Goal: Task Accomplishment & Management: Complete application form

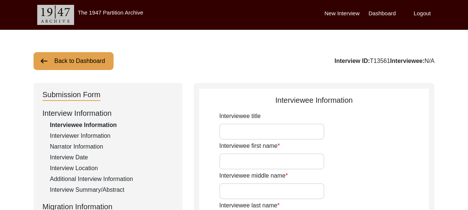
scroll to position [37, 0]
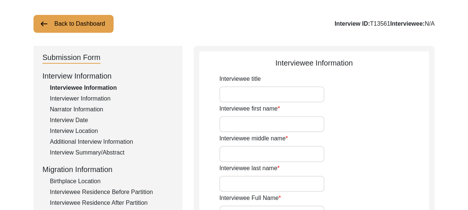
click at [235, 93] on input "Interviewee title" at bounding box center [271, 94] width 105 height 16
type input "Sardar"
click at [227, 118] on input "Interviewee first name" at bounding box center [271, 124] width 105 height 16
type input "[PERSON_NAME]"
click at [237, 183] on input "Interviewee last name" at bounding box center [271, 184] width 105 height 16
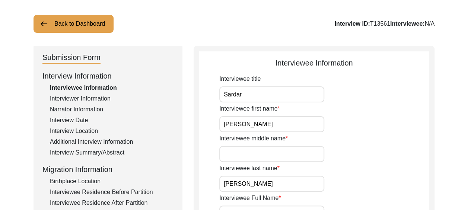
type input "singh"
type input "[PERSON_NAME]"
click at [262, 154] on input "Interviewee middle name" at bounding box center [271, 154] width 105 height 16
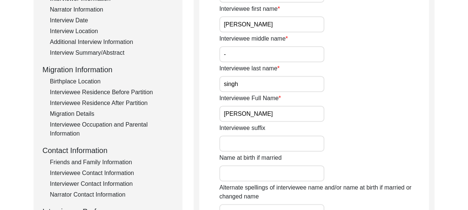
scroll to position [149, 0]
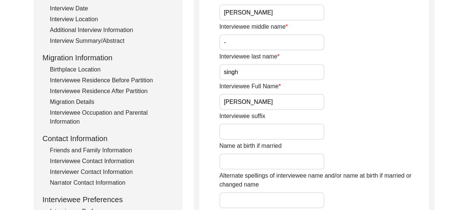
type input "-"
drag, startPoint x: 264, startPoint y: 102, endPoint x: 217, endPoint y: 102, distance: 46.9
drag, startPoint x: 259, startPoint y: 103, endPoint x: 252, endPoint y: 113, distance: 11.8
drag, startPoint x: 252, startPoint y: 113, endPoint x: 405, endPoint y: 115, distance: 153.5
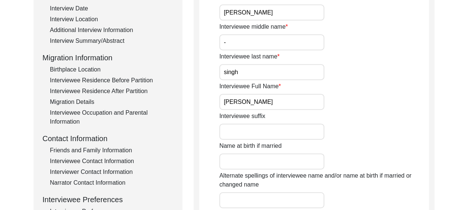
click at [405, 115] on div "Interviewee suffix" at bounding box center [324, 126] width 210 height 28
click at [267, 102] on input "[PERSON_NAME]" at bounding box center [271, 102] width 105 height 16
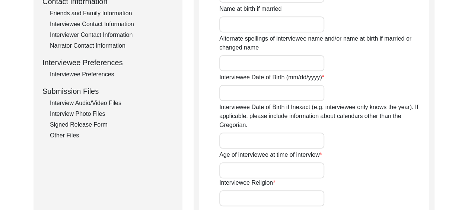
scroll to position [298, 0]
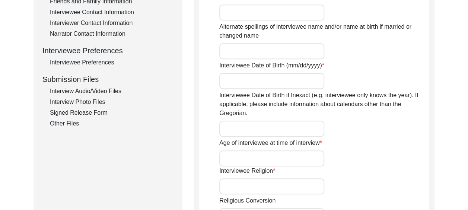
type input "[PERSON_NAME]"
click at [241, 82] on input "Interviewee Date of Birth (mm/dd/yyyy)" at bounding box center [271, 81] width 105 height 16
type input "0"
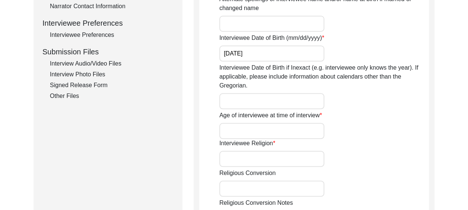
scroll to position [335, 0]
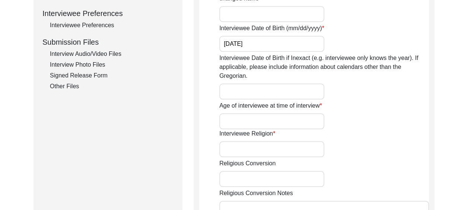
type input "[DATE]"
click at [254, 91] on input "Interviewee Date of Birth if Inexact (e.g. interviewee only knows the year). If…" at bounding box center [271, 91] width 105 height 16
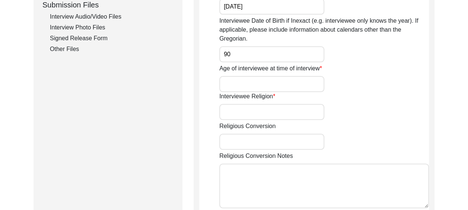
type input "90"
click at [247, 85] on input "Age of interviewee at time of interview" at bounding box center [271, 84] width 105 height 16
type input "[DEMOGRAPHIC_DATA]"
click at [236, 113] on input "Interviewee Religion" at bounding box center [271, 112] width 105 height 16
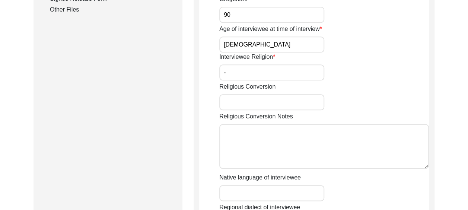
scroll to position [447, 0]
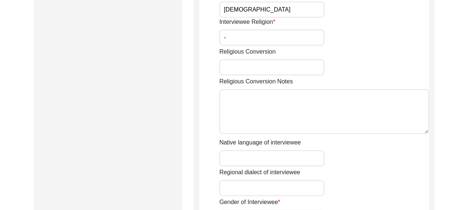
type input "-"
click at [237, 69] on input "Religious Conversion" at bounding box center [271, 67] width 105 height 16
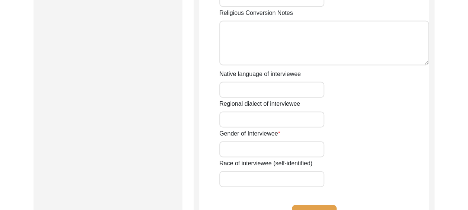
scroll to position [522, 0]
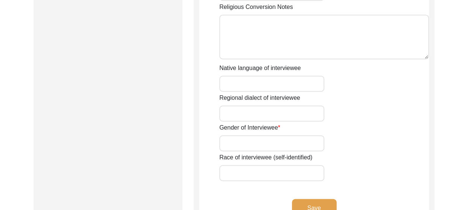
type input "-"
click at [236, 84] on input "Native language of interviewee" at bounding box center [271, 84] width 105 height 16
type input "Punjabi"
click at [245, 142] on input "Gender of Interviewee" at bounding box center [271, 143] width 105 height 16
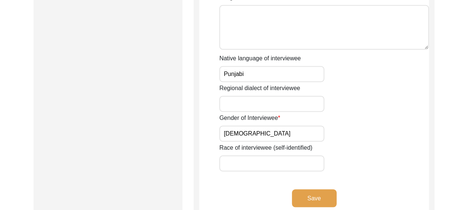
scroll to position [559, 0]
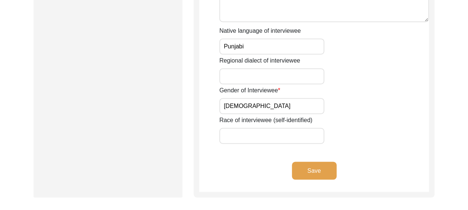
type input "[DEMOGRAPHIC_DATA]"
click at [235, 137] on input "Race of interviewee (self-identified)" at bounding box center [271, 136] width 105 height 16
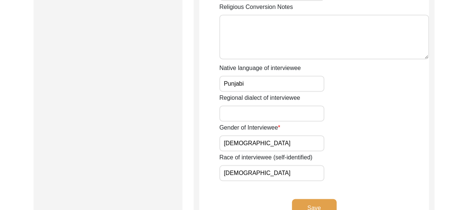
type input "[DEMOGRAPHIC_DATA]"
click at [243, 110] on input "Regional dialect of interviewee" at bounding box center [271, 113] width 105 height 16
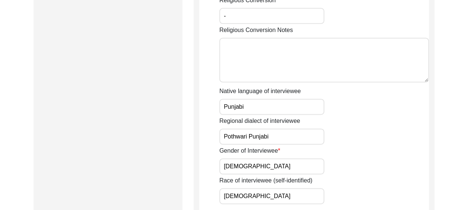
scroll to position [484, 0]
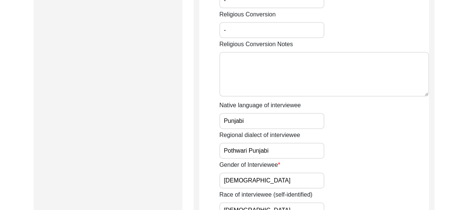
type input "Pothwari Punjabi"
click at [253, 70] on textarea "Religious Conversion Notes" at bounding box center [324, 74] width 210 height 45
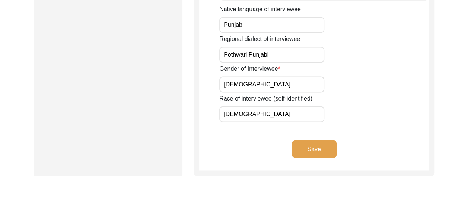
scroll to position [596, 0]
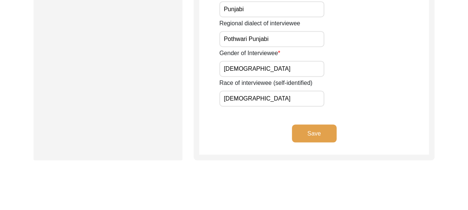
type textarea "-"
click at [314, 133] on button "Save" at bounding box center [314, 133] width 45 height 18
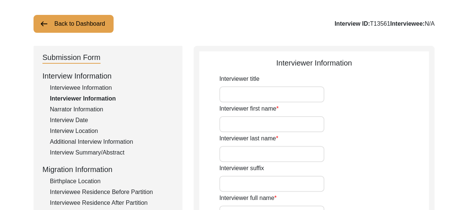
scroll to position [75, 0]
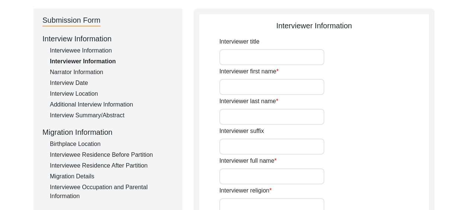
click at [238, 56] on input "Interviewer title" at bounding box center [271, 57] width 105 height 16
type input "Ms"
click at [241, 87] on input "Interviewer first name" at bounding box center [271, 87] width 105 height 16
type input "Trveen"
click at [232, 118] on input "Interviewer last name" at bounding box center [271, 117] width 105 height 16
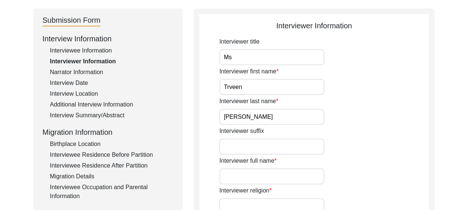
type input "[PERSON_NAME]"
click at [385, 106] on div "Interviewer last name [PERSON_NAME]" at bounding box center [324, 111] width 210 height 28
click at [244, 146] on input "Interviewer suffix" at bounding box center [271, 147] width 105 height 16
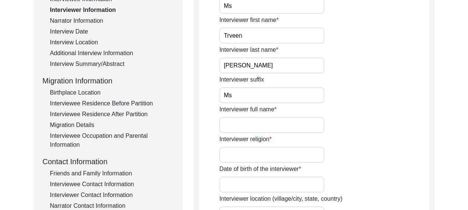
scroll to position [149, 0]
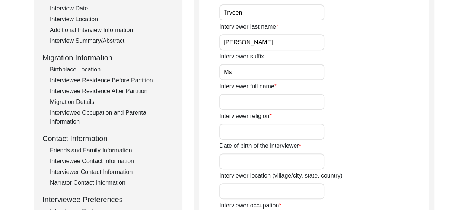
type input "Ms"
click at [240, 101] on input "Interviewer full name" at bounding box center [271, 102] width 105 height 16
type input "Trveen [PERSON_NAME]"
click at [227, 138] on input "Interviewer religion" at bounding box center [271, 132] width 105 height 16
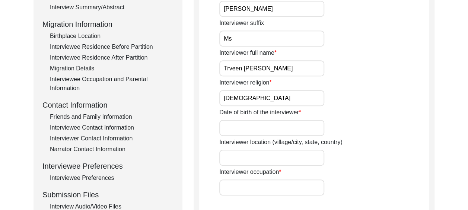
scroll to position [186, 0]
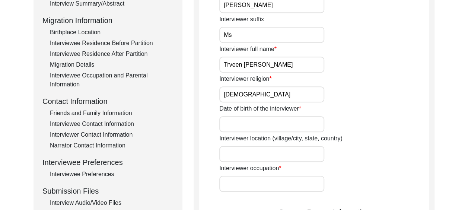
type input "[DEMOGRAPHIC_DATA]"
click at [241, 124] on input "Date of birth of the interviewer" at bounding box center [271, 124] width 105 height 16
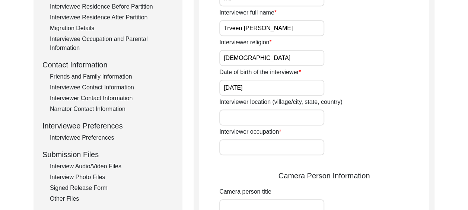
scroll to position [224, 0]
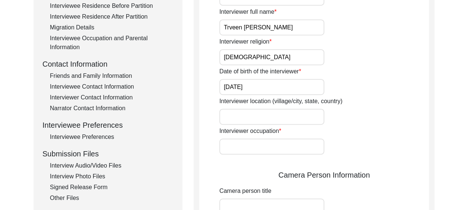
type input "[DATE]"
click at [250, 115] on input "Interviewer location (village/city, state, country)" at bounding box center [271, 117] width 105 height 16
type input "[GEOGRAPHIC_DATA], [GEOGRAPHIC_DATA], [GEOGRAPHIC_DATA]"
click at [373, 89] on div "Date of birth of the interviewer [DATE]" at bounding box center [324, 81] width 210 height 28
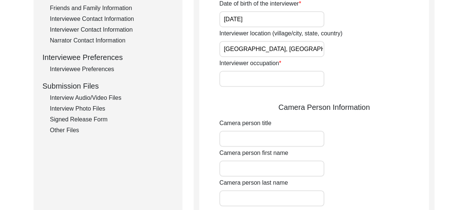
scroll to position [298, 0]
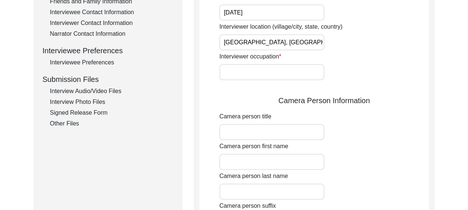
click at [253, 73] on input "Interviewer occupation" at bounding box center [271, 72] width 105 height 16
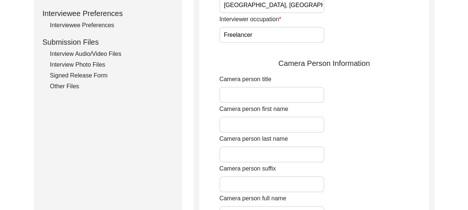
type input "Freelancer"
click at [238, 95] on input "Camera person title" at bounding box center [271, 95] width 105 height 16
type input "Ms"
click at [237, 125] on input "Camera person first name" at bounding box center [271, 125] width 105 height 16
type input "Trveen"
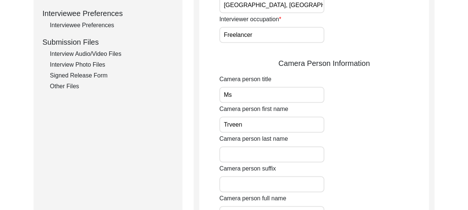
click at [228, 152] on input "Camera person last name" at bounding box center [271, 154] width 105 height 16
type input "[PERSON_NAME]"
click at [369, 123] on div "Camera person first name Trveen" at bounding box center [324, 119] width 210 height 28
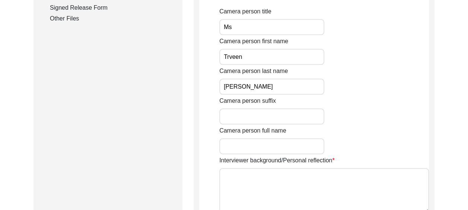
scroll to position [410, 0]
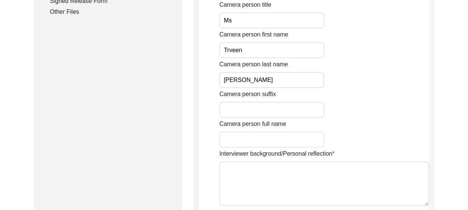
click at [236, 108] on input "Camera person suffix" at bounding box center [271, 110] width 105 height 16
type input "Ms"
click at [244, 139] on input "Camera person full name" at bounding box center [271, 140] width 105 height 16
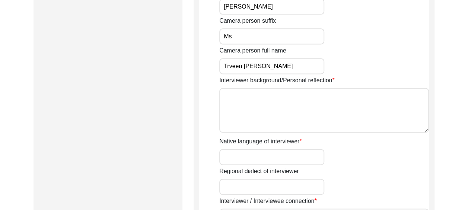
scroll to position [484, 0]
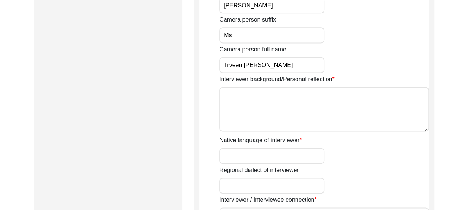
type input "Trveen [PERSON_NAME]"
click at [248, 100] on textarea "Interviewer background/Personal reflection" at bounding box center [324, 109] width 210 height 45
click at [233, 153] on input "Native language of interviewer" at bounding box center [271, 156] width 105 height 16
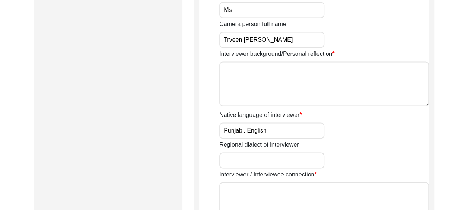
scroll to position [522, 0]
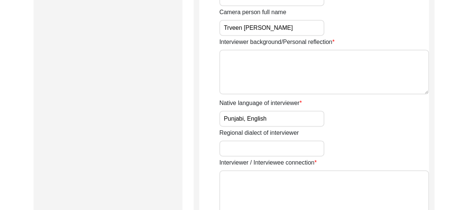
type input "Punjabi, English"
click at [230, 148] on input "Regional dialect of interviewer" at bounding box center [271, 148] width 105 height 16
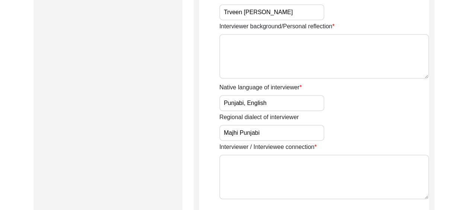
scroll to position [559, 0]
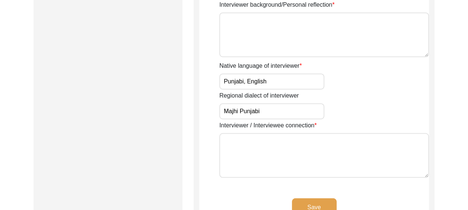
type input "Majhi Punjabi"
click at [240, 143] on textarea "Interviewer / Interviewee connection" at bounding box center [324, 155] width 210 height 45
click at [241, 140] on textarea "Via the Archive" at bounding box center [324, 155] width 210 height 45
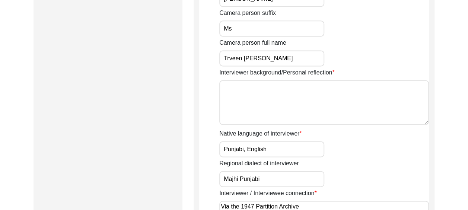
scroll to position [484, 0]
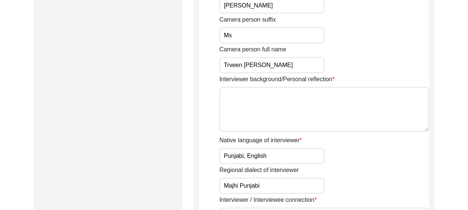
type textarea "Via the 1947 Partition Archive"
click at [237, 98] on textarea "Interviewer background/Personal reflection" at bounding box center [324, 109] width 210 height 45
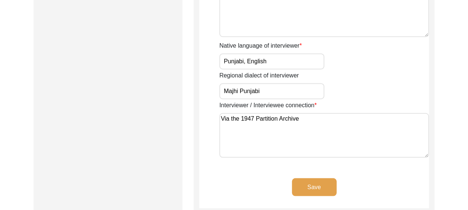
scroll to position [596, 0]
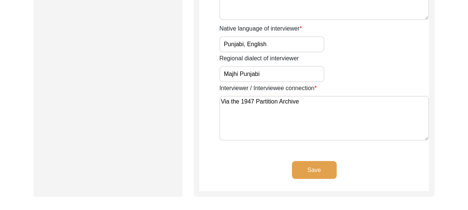
drag, startPoint x: 241, startPoint y: 101, endPoint x: 311, endPoint y: 105, distance: 70.5
click at [311, 105] on textarea "Via the 1947 Partition Archive" at bounding box center [324, 118] width 210 height 45
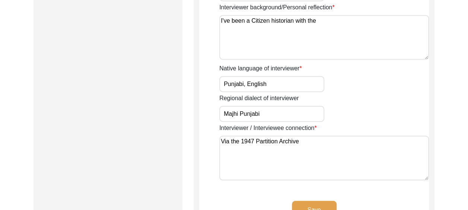
scroll to position [484, 0]
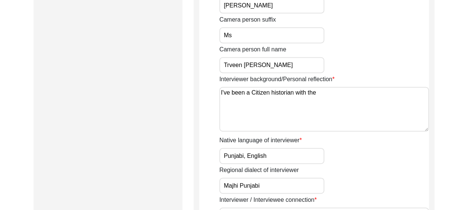
click at [323, 92] on textarea "I've been a Citizen historian with the" at bounding box center [324, 109] width 210 height 45
paste textarea "1947 Partition Archive"
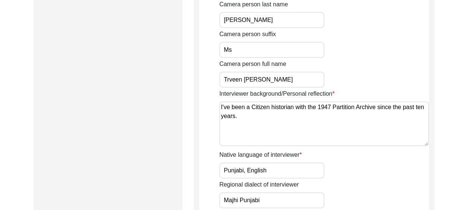
scroll to position [447, 0]
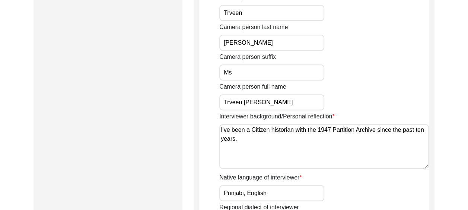
click at [220, 129] on textarea "I've been a Citizen historian with the 1947 Partition Archive since the past te…" at bounding box center [324, 146] width 210 height 45
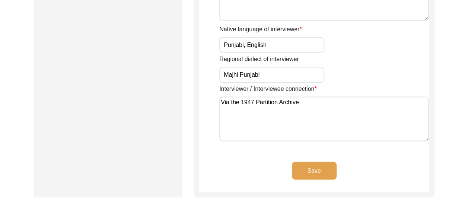
scroll to position [596, 0]
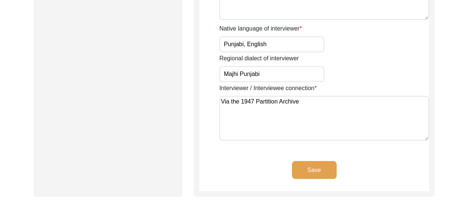
type textarea "I'm a retired teacher and I've been a Citizen historian with the 1947 Partition…"
click at [312, 170] on button "Save" at bounding box center [314, 170] width 45 height 18
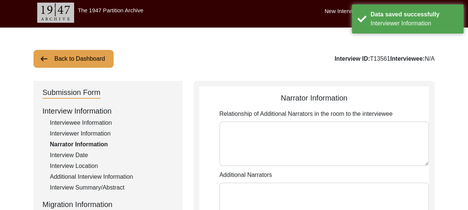
scroll to position [0, 0]
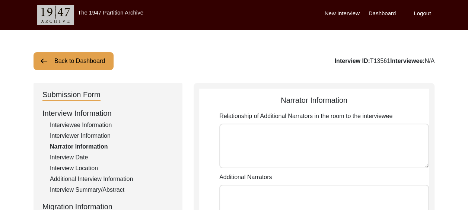
click at [237, 133] on textarea "Relationship of Additional Narrators in the room to the interviewee" at bounding box center [324, 146] width 210 height 45
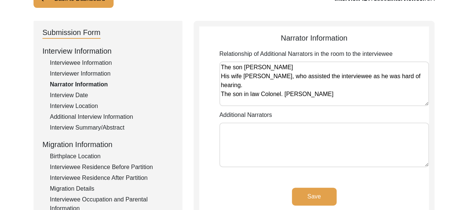
scroll to position [75, 0]
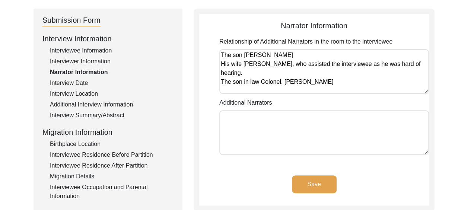
click at [383, 83] on textarea "The son [PERSON_NAME] His wife [PERSON_NAME], who assisted the interviewee as h…" at bounding box center [324, 71] width 210 height 45
type textarea "The son [PERSON_NAME] His wife [PERSON_NAME], who assisted the interviewee as h…"
click at [229, 119] on textarea "Additional Narrators" at bounding box center [324, 132] width 210 height 45
paste textarea "1947 Partition Archive"
drag, startPoint x: 315, startPoint y: 116, endPoint x: 233, endPoint y: 119, distance: 82.4
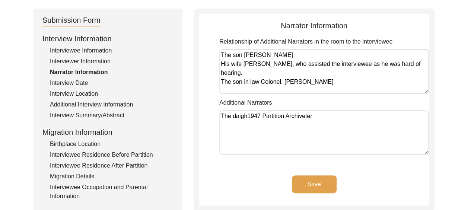
click at [233, 119] on textarea "The daigh1947 Partition Archiveter" at bounding box center [324, 132] width 210 height 45
type textarea "The daughter [PERSON_NAME]"
click at [314, 181] on button "Save" at bounding box center [314, 184] width 45 height 18
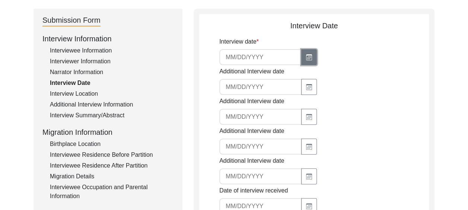
click at [306, 57] on icon "button" at bounding box center [309, 57] width 6 height 6
select select "9"
select select "2025"
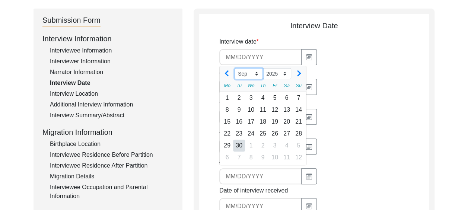
click at [256, 73] on select "Jan Feb Mar Apr May Jun [DATE] Aug Sep Oct Nov Dec" at bounding box center [249, 73] width 28 height 11
select select "8"
click at [235, 68] on select "Jan Feb Mar Apr May Jun [DATE] Aug Sep Oct Nov Dec" at bounding box center [249, 73] width 28 height 11
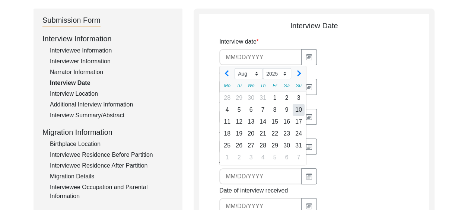
click at [302, 110] on div "10" at bounding box center [299, 110] width 12 height 12
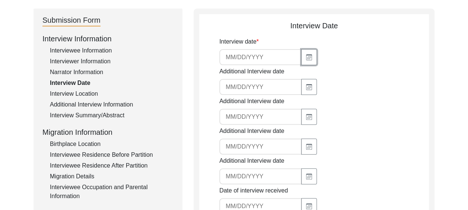
type input "[DATE]"
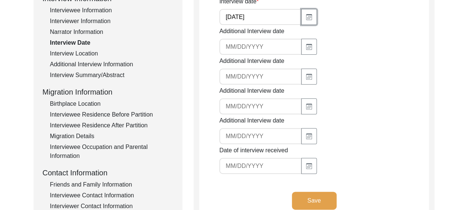
scroll to position [186, 0]
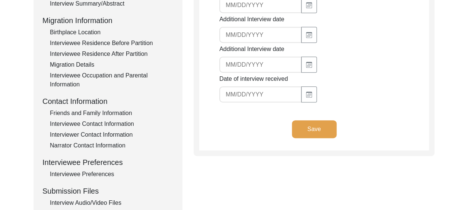
click at [320, 129] on button "Save" at bounding box center [314, 129] width 45 height 18
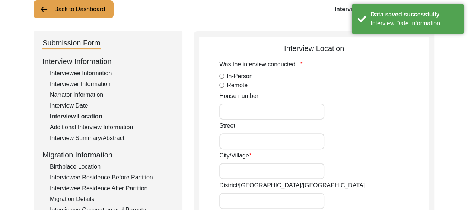
scroll to position [37, 0]
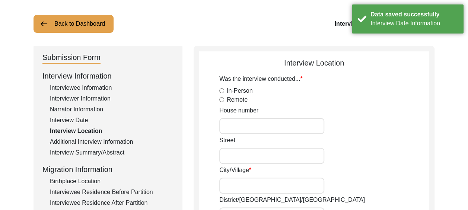
click at [222, 91] on input "In-Person" at bounding box center [221, 90] width 5 height 5
radio input "true"
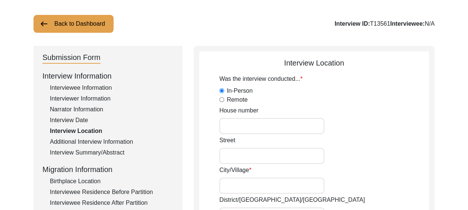
click at [237, 122] on input "House number" at bounding box center [271, 126] width 105 height 16
type input "[STREET_ADDRESS]"
click at [243, 151] on input "Street" at bounding box center [271, 156] width 105 height 16
type input "[GEOGRAPHIC_DATA]"
click at [234, 188] on input "City/Village" at bounding box center [271, 186] width 105 height 16
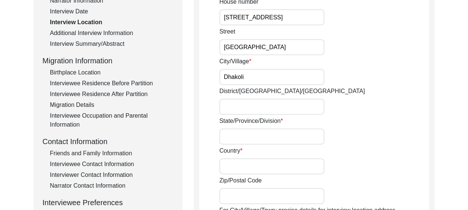
scroll to position [149, 0]
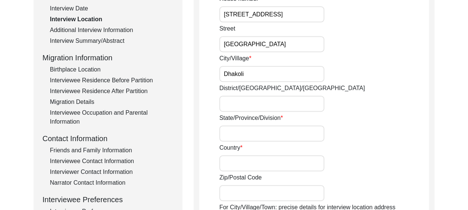
type input "Dhakoli"
click at [238, 104] on input "District/[GEOGRAPHIC_DATA]/[GEOGRAPHIC_DATA]" at bounding box center [271, 104] width 105 height 16
type input "[GEOGRAPHIC_DATA]"
click at [252, 134] on input "State/Province/Division" at bounding box center [271, 134] width 105 height 16
type input "[GEOGRAPHIC_DATA]"
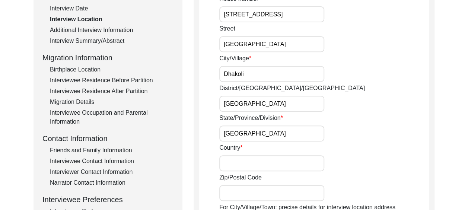
click at [387, 103] on div "District/[GEOGRAPHIC_DATA]/Jilla [GEOGRAPHIC_DATA]" at bounding box center [324, 98] width 210 height 28
click at [228, 162] on input "Country" at bounding box center [271, 163] width 105 height 16
type input "[GEOGRAPHIC_DATA]"
click at [373, 98] on div "District/[GEOGRAPHIC_DATA]/Jilla [GEOGRAPHIC_DATA]" at bounding box center [324, 98] width 210 height 28
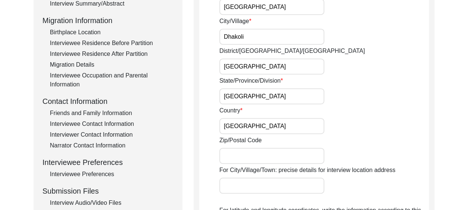
scroll to position [224, 0]
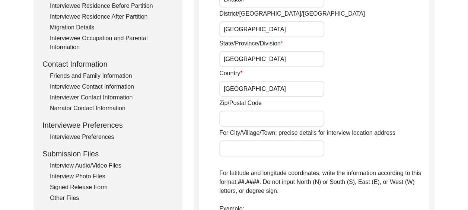
click at [237, 117] on input "Zip/Postal Code" at bounding box center [271, 119] width 105 height 16
type input "140603"
click at [355, 102] on div "Zip/Postal Code 140603" at bounding box center [324, 113] width 210 height 28
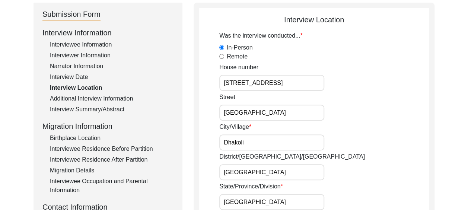
scroll to position [37, 0]
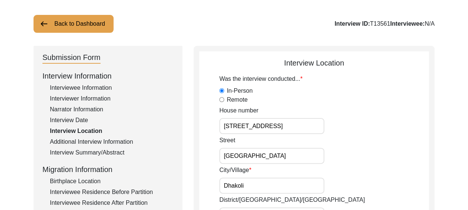
drag, startPoint x: 225, startPoint y: 125, endPoint x: 304, endPoint y: 139, distance: 80.2
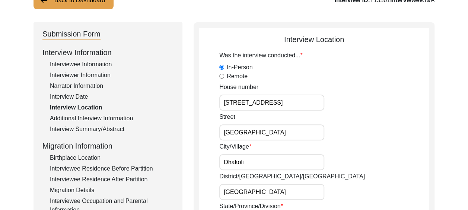
scroll to position [112, 0]
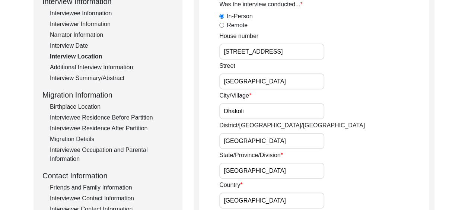
click at [351, 69] on div "[GEOGRAPHIC_DATA]" at bounding box center [324, 75] width 210 height 28
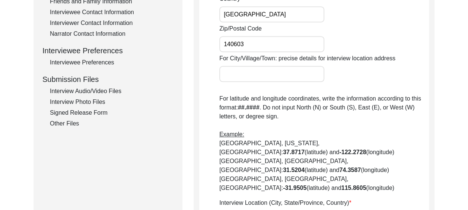
scroll to position [373, 0]
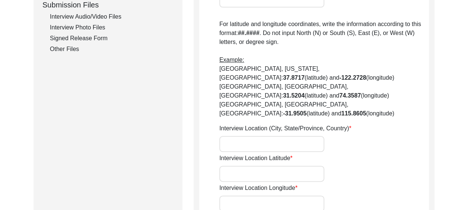
paste input "30.655197"
type input "30.655197"
click at [229, 196] on input "Interview Location Longitude" at bounding box center [271, 204] width 105 height 16
paste input "76.844287"
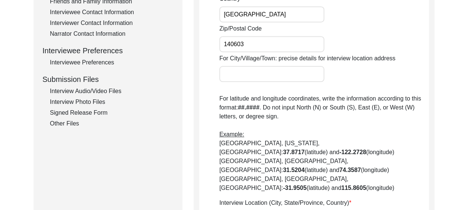
scroll to position [335, 0]
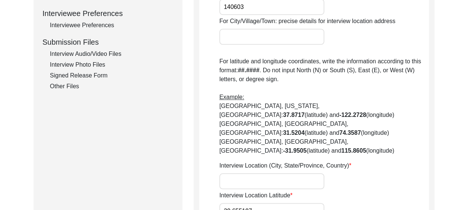
type input "76.844287"
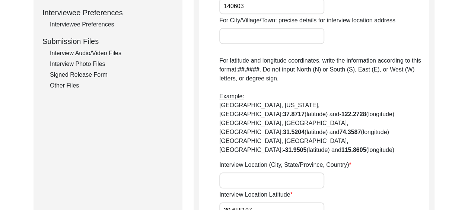
scroll to position [373, 0]
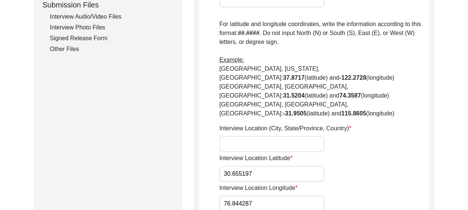
click at [231, 136] on input "Interview Location (City, State/Province, Country)" at bounding box center [271, 144] width 105 height 16
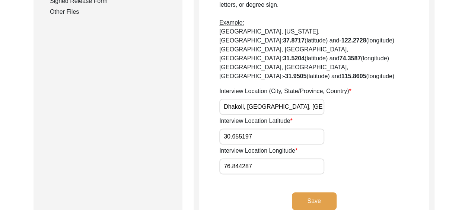
type input "Dhakoli, [GEOGRAPHIC_DATA], [GEOGRAPHIC_DATA]"
click at [310, 192] on button "Save" at bounding box center [314, 201] width 45 height 18
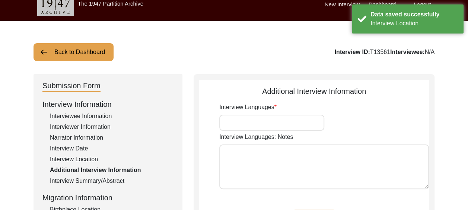
scroll to position [0, 0]
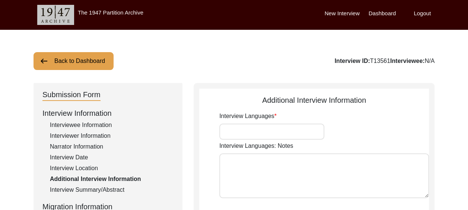
click at [235, 133] on input "Interview Languages" at bounding box center [271, 132] width 105 height 16
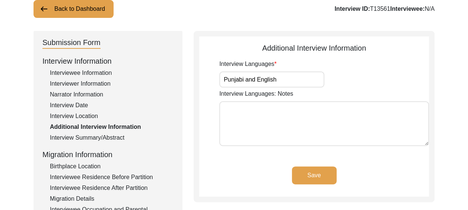
scroll to position [75, 0]
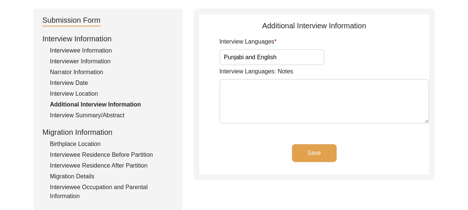
type input "Punjabi and English"
click at [247, 87] on textarea "Interview Languages: Notes" at bounding box center [324, 101] width 210 height 45
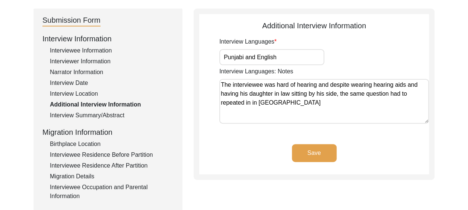
drag, startPoint x: 366, startPoint y: 95, endPoint x: 350, endPoint y: 97, distance: 15.9
click at [350, 97] on textarea "The interviewee was hard of hearing and despite wearing hearing aids and having…" at bounding box center [324, 101] width 210 height 45
click at [373, 95] on textarea "The interviewee was hard of hearing and despite wearing hearing aids and having…" at bounding box center [324, 101] width 210 height 45
click at [304, 104] on textarea "The interviewee was hard of hearing and despite wearing hearing aids and having…" at bounding box center [324, 101] width 210 height 45
click at [337, 95] on textarea "The interviewee was hard of hearing and despite wearing hearing aids and having…" at bounding box center [324, 101] width 210 height 45
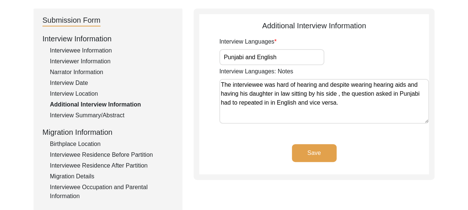
type textarea "The interviewee was hard of hearing and despite wearing hearing aids and having…"
click at [323, 155] on button "Save" at bounding box center [314, 153] width 45 height 18
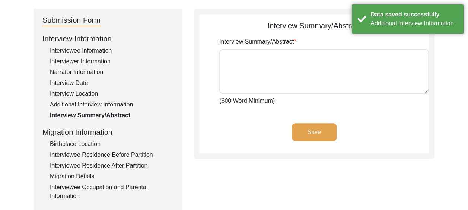
scroll to position [0, 0]
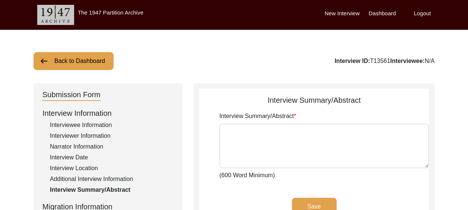
click at [235, 130] on textarea "Interview Summary/Abstract" at bounding box center [324, 146] width 210 height 45
paste textarea "[PERSON_NAME] was born on [DEMOGRAPHIC_DATA], in [GEOGRAPHIC_DATA]. His father …"
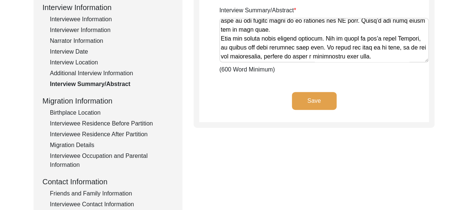
scroll to position [112, 0]
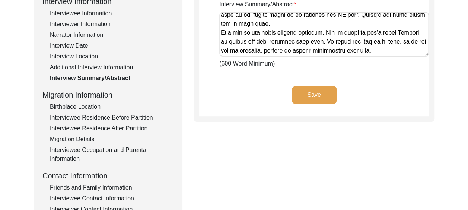
type textarea "[PERSON_NAME] was born on [DEMOGRAPHIC_DATA], in [GEOGRAPHIC_DATA]. His father …"
click at [315, 95] on button "Save" at bounding box center [314, 95] width 45 height 18
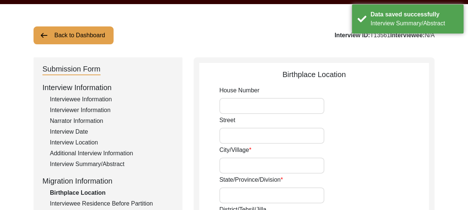
scroll to position [37, 0]
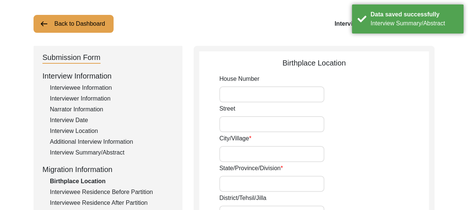
click at [271, 94] on input "House Number" at bounding box center [271, 94] width 105 height 16
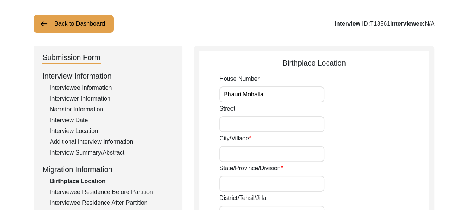
type input "Bhauri Mohalla"
click at [251, 150] on input "City/Village" at bounding box center [271, 154] width 105 height 16
type input "Rawalpindi"
click at [350, 126] on div "Street" at bounding box center [324, 118] width 210 height 28
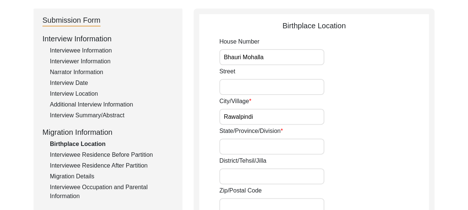
click at [241, 147] on input "State/Province/Division" at bounding box center [271, 147] width 105 height 16
click at [367, 149] on div "State/Province/Division [GEOGRAPHIC_DATA]" at bounding box center [324, 141] width 210 height 28
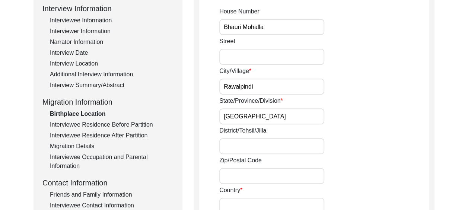
scroll to position [112, 0]
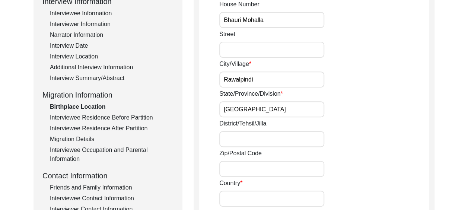
click at [224, 110] on input "[GEOGRAPHIC_DATA]" at bounding box center [271, 109] width 105 height 16
type input "United [GEOGRAPHIC_DATA]"
click at [236, 139] on input "District/Tehsil/Jilla" at bounding box center [271, 139] width 105 height 16
type input "Rawalpindi"
click at [229, 166] on input "Zip/Postal Code" at bounding box center [271, 169] width 105 height 16
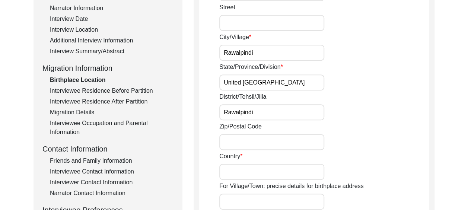
scroll to position [149, 0]
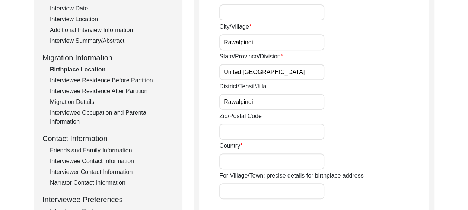
click at [230, 162] on input "Country" at bounding box center [271, 161] width 105 height 16
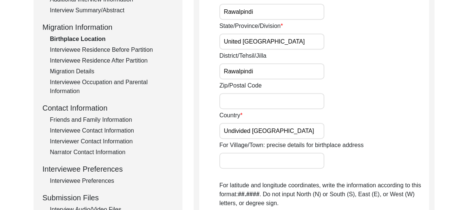
scroll to position [186, 0]
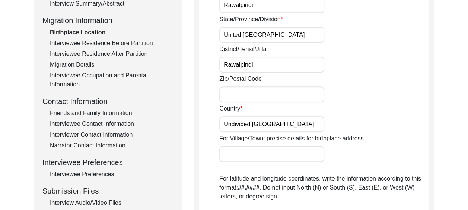
type input "Undivided [GEOGRAPHIC_DATA]"
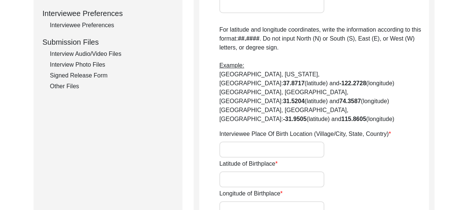
scroll to position [373, 0]
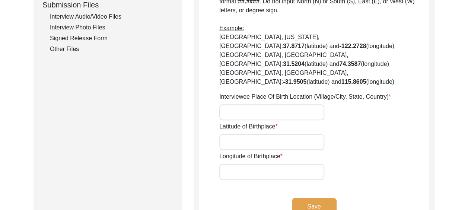
click at [231, 134] on input "Latitude of Birthplace" at bounding box center [271, 142] width 105 height 16
paste input "33.61499216372245, 73.05507915195533"
drag, startPoint x: 268, startPoint y: 115, endPoint x: 345, endPoint y: 113, distance: 77.1
click at [345, 122] on div "Latitude of Birthplace [GEOGRAPHIC_DATA]" at bounding box center [324, 136] width 210 height 28
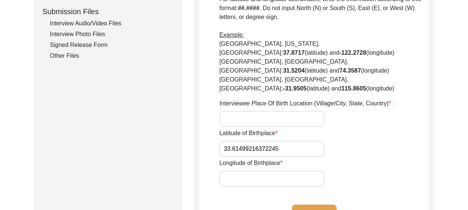
scroll to position [373, 0]
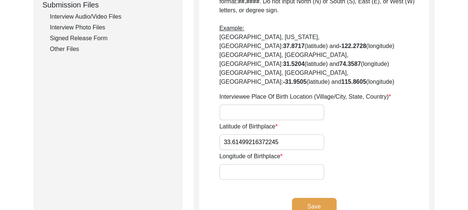
type input "33.61499216372245"
drag, startPoint x: 287, startPoint y: 116, endPoint x: 212, endPoint y: 107, distance: 75.0
paste input "73.05507915195533"
type input "7"
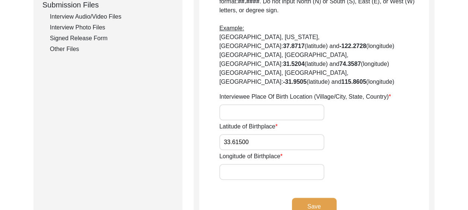
type input "33.61500"
click at [235, 164] on input "Longitude of Birthplace" at bounding box center [271, 172] width 105 height 16
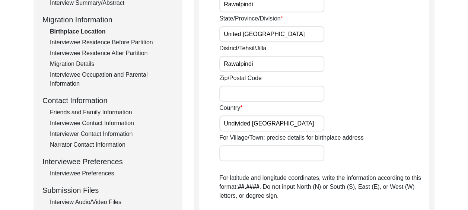
scroll to position [186, 0]
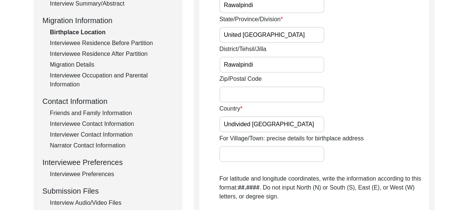
type input "73.05516"
click at [238, 94] on input "Zip/Postal Code" at bounding box center [271, 94] width 105 height 16
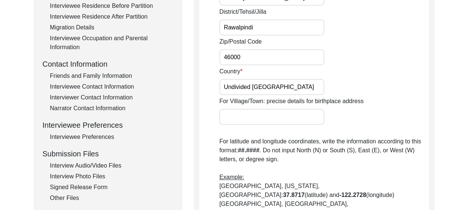
type input "46000"
click at [241, 113] on input "For Village/Town: precise details for birthplace address" at bounding box center [271, 117] width 105 height 16
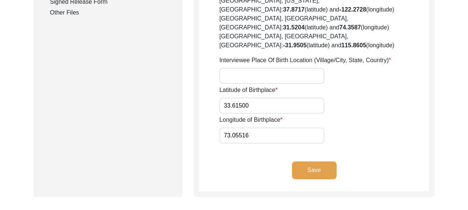
scroll to position [410, 0]
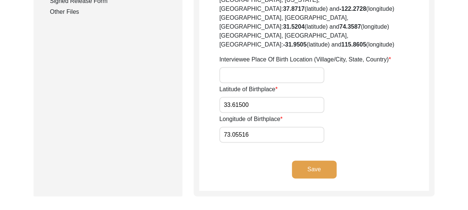
type input "Bhauri Mohalla, [GEOGRAPHIC_DATA], Undivided [GEOGRAPHIC_DATA]"
click at [325, 161] on button "Save" at bounding box center [314, 170] width 45 height 18
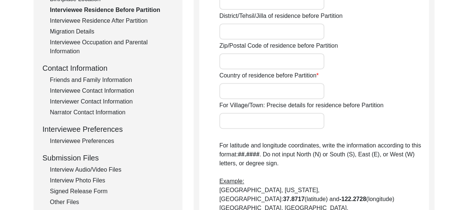
scroll to position [261, 0]
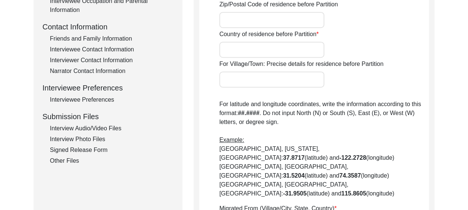
click at [110, 127] on div "Interview Audio/Video Files" at bounding box center [112, 128] width 124 height 9
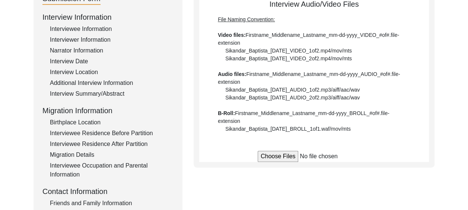
scroll to position [112, 0]
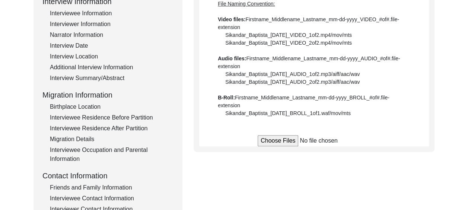
click at [272, 139] on input "file" at bounding box center [314, 140] width 113 height 11
type input "C:\fakepath\Mohinder_Singh_08_10_2025_VIDEO_1of3.mp4"
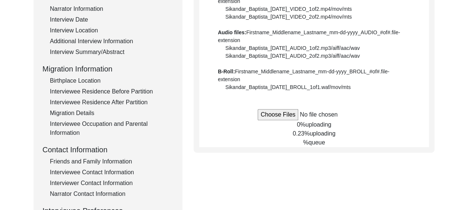
scroll to position [149, 0]
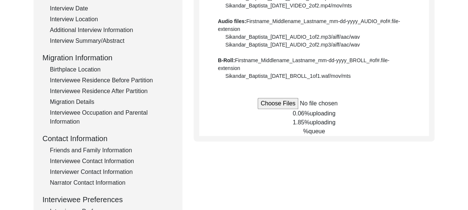
click at [273, 104] on input "file" at bounding box center [314, 103] width 113 height 11
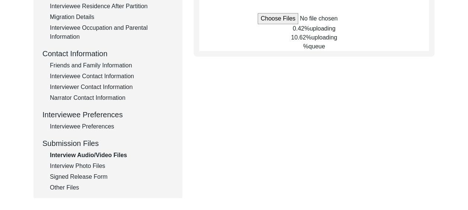
scroll to position [224, 0]
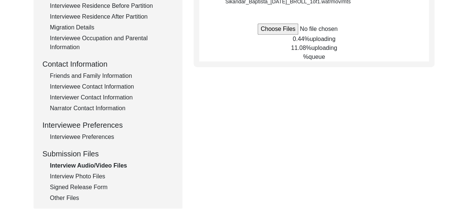
click at [263, 26] on input "file" at bounding box center [314, 28] width 113 height 11
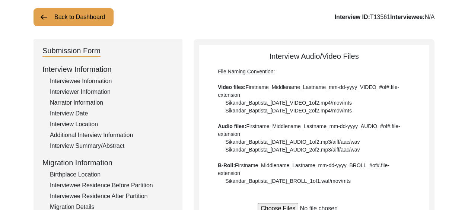
scroll to position [37, 0]
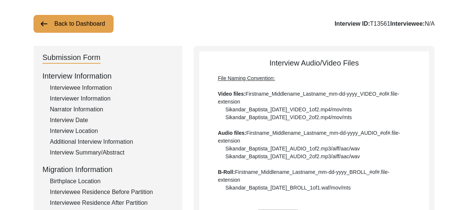
type input "C:\fakepath\Mohinder_Singh_08_10_2025_BROLL_1of9.jpg"
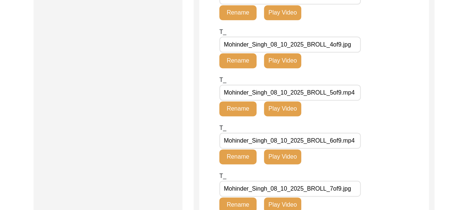
scroll to position [373, 0]
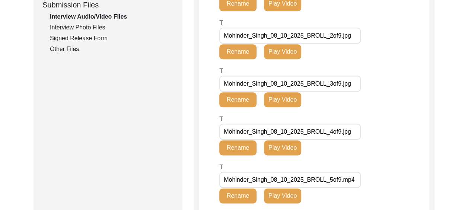
click at [98, 37] on div "Signed Release Form" at bounding box center [112, 38] width 124 height 9
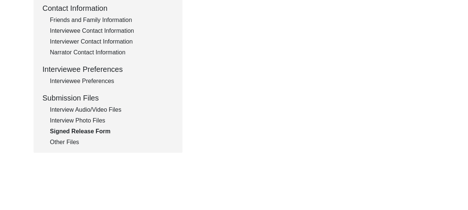
scroll to position [142, 0]
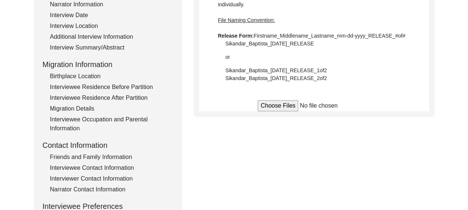
click at [273, 106] on input "file" at bounding box center [314, 105] width 113 height 11
type input "C:\fakepath\Release 3.jpg"
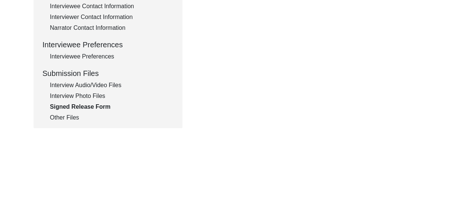
scroll to position [329, 0]
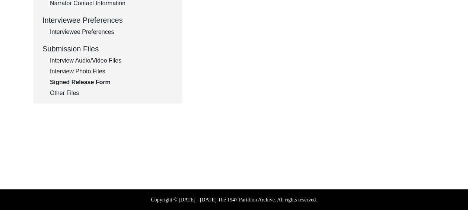
click at [102, 72] on div "Interview Photo Files" at bounding box center [112, 71] width 124 height 9
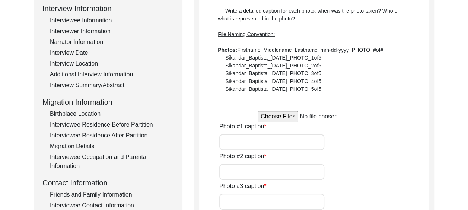
scroll to position [105, 0]
click at [276, 115] on input "file" at bounding box center [314, 116] width 113 height 11
type input "C:\fakepath\Mohinder_Singh_08_10_2025_PHOTO_1of14.jpg"
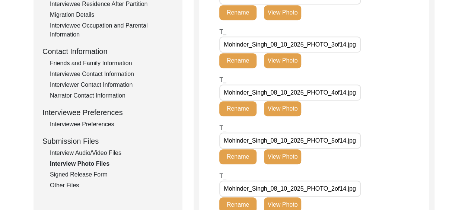
scroll to position [275, 0]
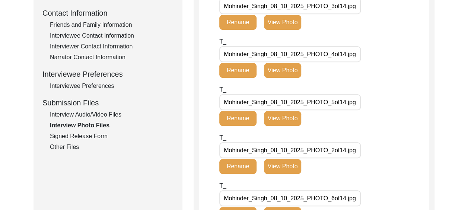
click at [113, 113] on div "Interview Audio/Video Files" at bounding box center [112, 114] width 124 height 9
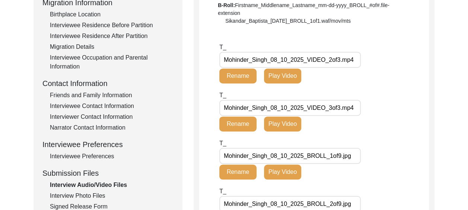
scroll to position [279, 0]
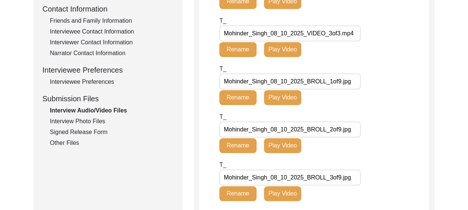
click at [68, 140] on div "Other Files" at bounding box center [112, 143] width 124 height 9
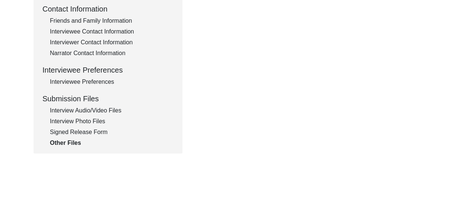
click at [97, 120] on div "Interview Photo Files" at bounding box center [112, 121] width 124 height 9
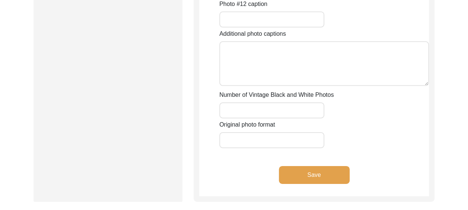
scroll to position [1173, 0]
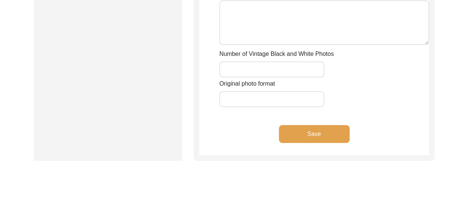
click at [311, 134] on button "Save" at bounding box center [314, 134] width 71 height 18
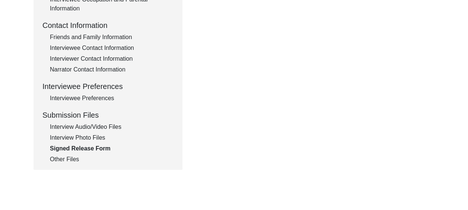
scroll to position [291, 0]
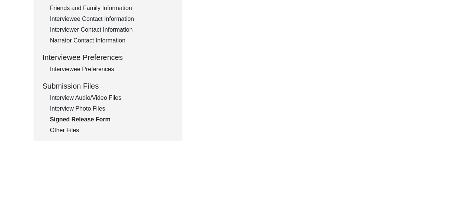
click at [114, 96] on div "Interview Audio/Video Files" at bounding box center [112, 98] width 124 height 9
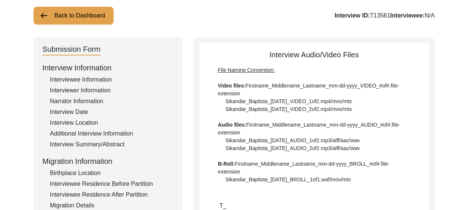
scroll to position [0, 0]
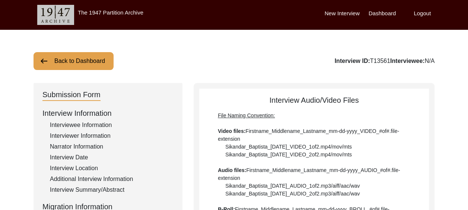
click at [87, 60] on button "Back to Dashboard" at bounding box center [74, 61] width 80 height 18
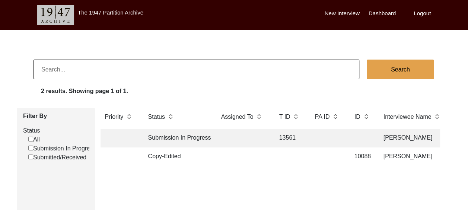
click at [163, 136] on td "Submission In Progress" at bounding box center [177, 138] width 67 height 19
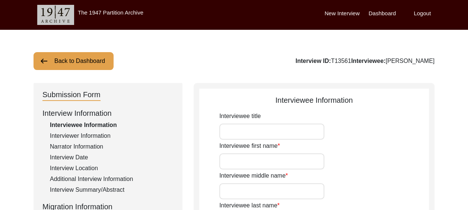
type input "Sardar"
type input "[PERSON_NAME]"
type input "-"
type input "singh"
type input "[PERSON_NAME]"
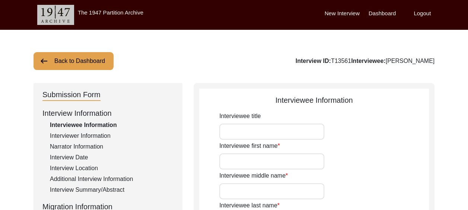
type input "[DATE]"
type input "90"
type input "[DEMOGRAPHIC_DATA]"
type input "-"
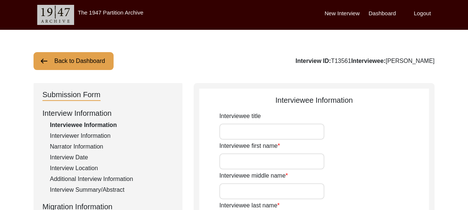
type textarea "-"
type input "Punjabi"
type input "Pothwari Punjabi"
type input "[DEMOGRAPHIC_DATA]"
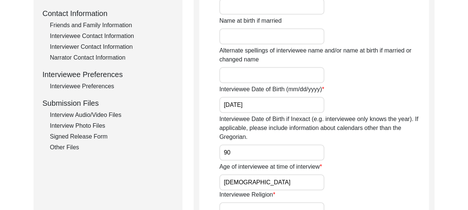
scroll to position [298, 0]
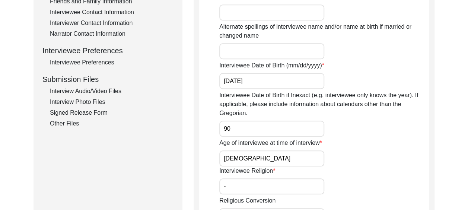
click at [238, 161] on input "[DEMOGRAPHIC_DATA]" at bounding box center [271, 159] width 105 height 16
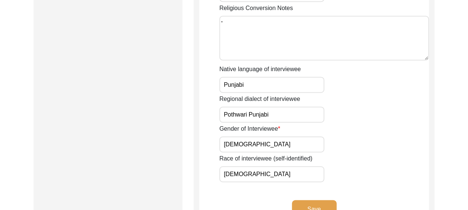
scroll to position [559, 0]
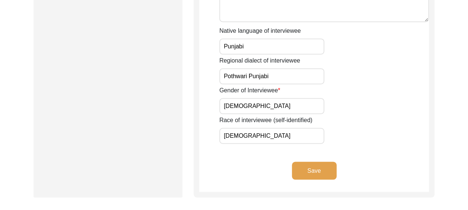
type input "[DEMOGRAPHIC_DATA]"
click at [314, 170] on button "Save" at bounding box center [314, 171] width 45 height 18
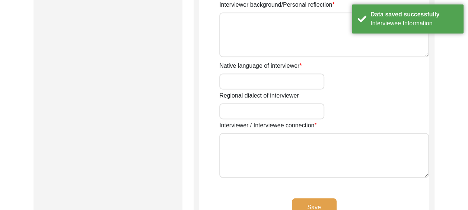
type input "Ms"
type input "Trveen"
type input "[PERSON_NAME]"
type input "Ms"
type input "Trveen [PERSON_NAME]"
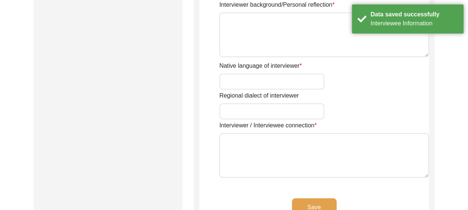
type input "[DEMOGRAPHIC_DATA]"
type input "[DATE]"
type input "[GEOGRAPHIC_DATA], [GEOGRAPHIC_DATA], [GEOGRAPHIC_DATA]"
type input "Freelancer"
type input "Ms"
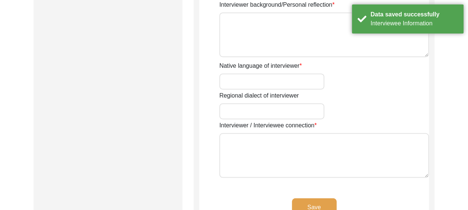
type input "Trveen"
type input "[PERSON_NAME]"
type input "Ms"
type input "Trveen [PERSON_NAME]"
type textarea "I'm a retired teacher and I've been a Citizen historian with the 1947 Partition…"
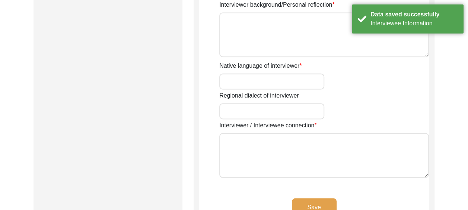
type input "Punjabi, English"
type input "Majhi Punjabi"
type textarea "Via the 1947 Partition Archive"
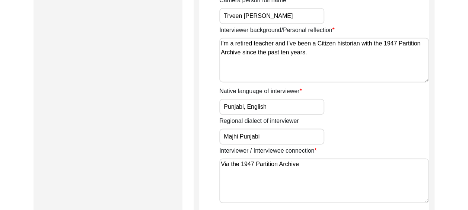
scroll to position [596, 0]
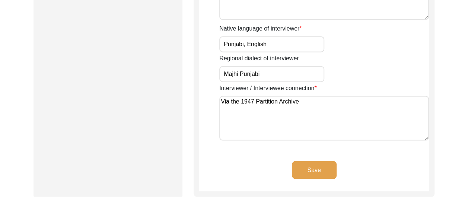
click at [319, 174] on button "Save" at bounding box center [314, 170] width 45 height 18
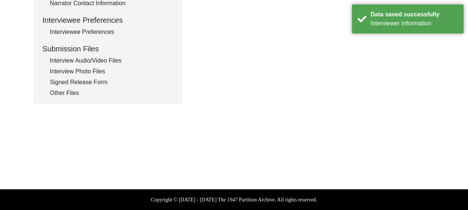
type textarea "The son [PERSON_NAME] His wife [PERSON_NAME], who assisted the interviewee as h…"
type textarea "The daughter [PERSON_NAME]"
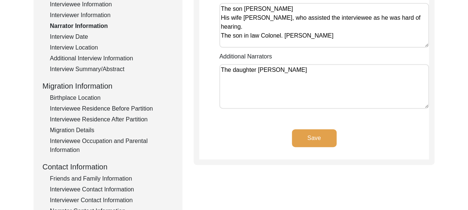
scroll to position [149, 0]
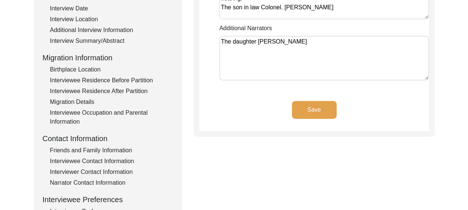
click at [311, 110] on button "Save" at bounding box center [314, 110] width 45 height 18
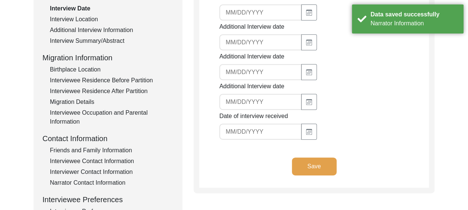
type input "[DATE]"
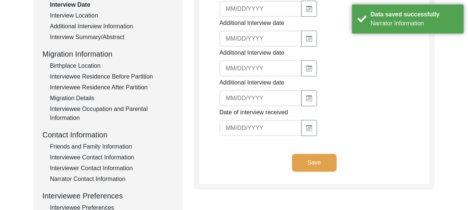
scroll to position [224, 0]
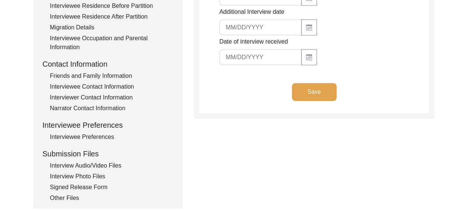
click at [313, 93] on button "Save" at bounding box center [314, 92] width 45 height 18
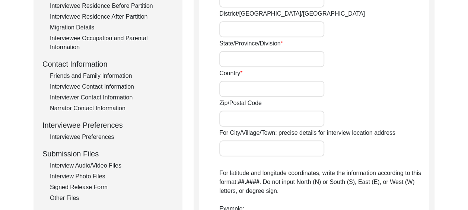
radio input "true"
type input "[STREET_ADDRESS]"
type input "[GEOGRAPHIC_DATA]"
type input "Dhakoli"
type input "[GEOGRAPHIC_DATA]"
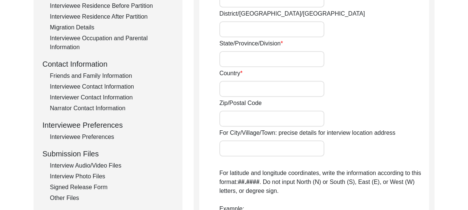
type input "[GEOGRAPHIC_DATA]"
type input "140603"
type input "Dhakoli, [GEOGRAPHIC_DATA], [GEOGRAPHIC_DATA]"
type input "30.655197"
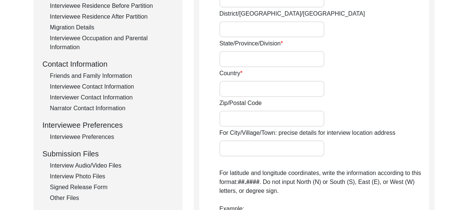
type input "76.844287"
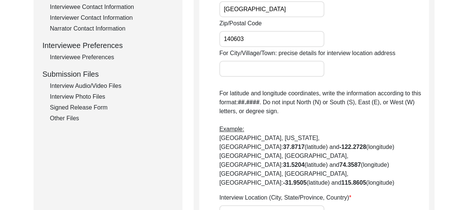
scroll to position [298, 0]
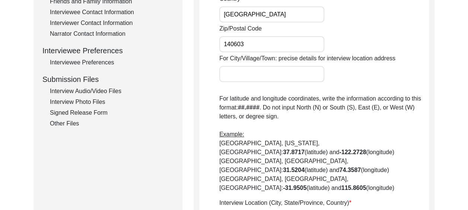
click at [113, 92] on div "Interview Audio/Video Files" at bounding box center [112, 91] width 124 height 9
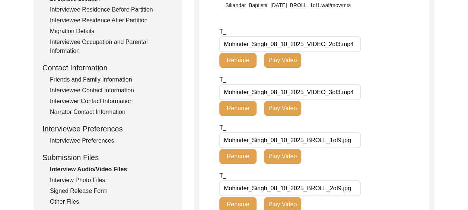
scroll to position [186, 0]
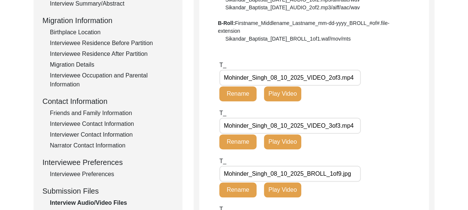
click at [121, 42] on div "Interviewee Residence Before Partition" at bounding box center [112, 43] width 124 height 9
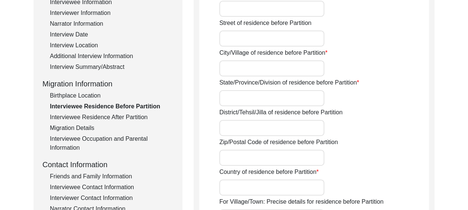
scroll to position [75, 0]
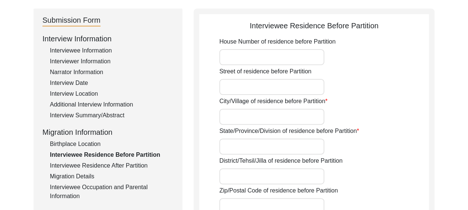
click at [251, 54] on input "House Number of residence before Partition" at bounding box center [271, 57] width 105 height 16
type input "Bhauri Mohalla"
click at [232, 85] on input "Street of residence before Partition" at bounding box center [271, 87] width 105 height 16
click at [228, 118] on input "City/Village of residence before Partition" at bounding box center [271, 117] width 105 height 16
type input "Rawalpindi"
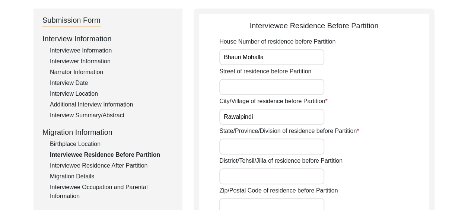
click at [231, 145] on input "State/Province/Division of residence before Partition" at bounding box center [271, 147] width 105 height 16
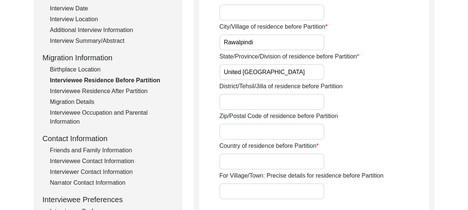
type input "United [GEOGRAPHIC_DATA]"
click at [234, 105] on input "District/Tehsil/Jilla of residence before Partition" at bounding box center [271, 102] width 105 height 16
type input "Rawalpindi"
click at [236, 130] on input "Zip/Postal Code of residence before Partition" at bounding box center [271, 132] width 105 height 16
click at [231, 133] on input "40600" at bounding box center [271, 132] width 105 height 16
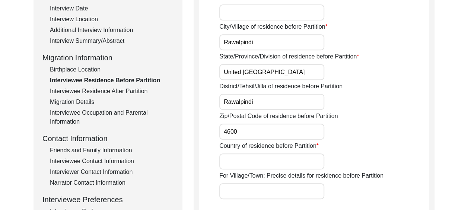
click at [248, 133] on input "4600" at bounding box center [271, 132] width 105 height 16
type input "46000"
click at [246, 157] on input "Country of residence before Partition" at bounding box center [271, 161] width 105 height 16
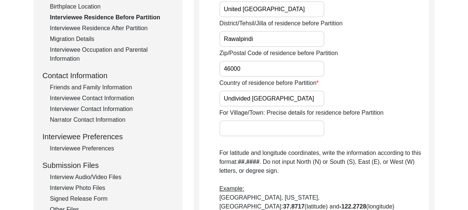
scroll to position [224, 0]
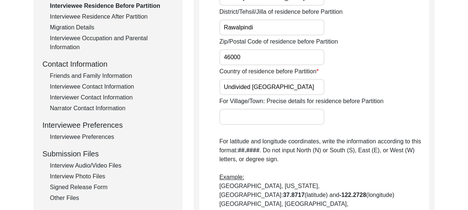
type input "Undivided [GEOGRAPHIC_DATA]"
click at [250, 114] on input "For Village/Town: Precise details for residence before Partition" at bounding box center [271, 117] width 105 height 16
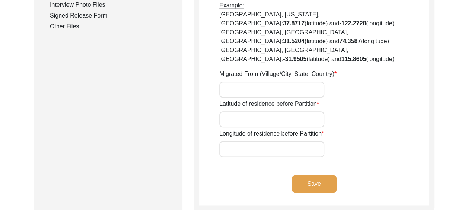
scroll to position [410, 0]
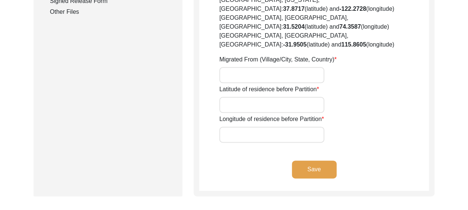
type input "Bhauri Mohalla, [GEOGRAPHIC_DATA]"
click at [230, 67] on input "Migrated From (Village/City, State, Country)" at bounding box center [271, 75] width 105 height 16
click at [373, 85] on div "Latitude of residence before Partition" at bounding box center [324, 99] width 210 height 28
click at [246, 67] on input "Migrated From (Village/City, State, Country)" at bounding box center [271, 75] width 105 height 16
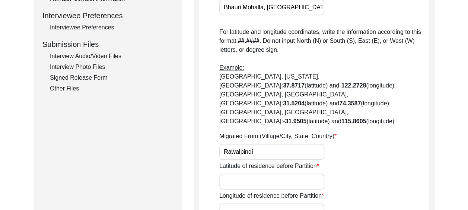
scroll to position [447, 0]
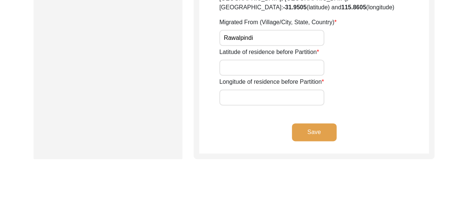
type input "Rawalpindi"
click at [329, 123] on button "Save" at bounding box center [314, 132] width 45 height 18
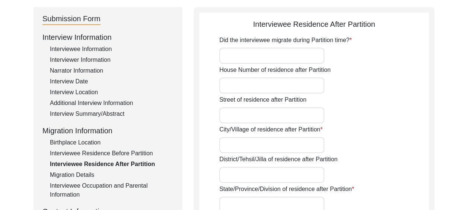
scroll to position [149, 0]
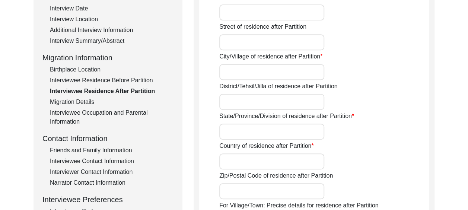
click at [97, 67] on div "Birthplace Location" at bounding box center [112, 69] width 124 height 9
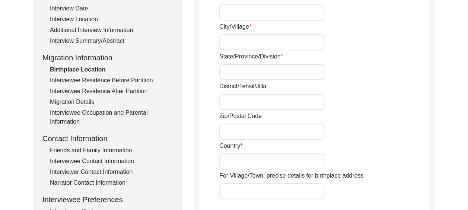
type input "Bhauri Mohalla"
type input "Rawalpindi"
type input "United [GEOGRAPHIC_DATA]"
type input "Rawalpindi"
type input "46000"
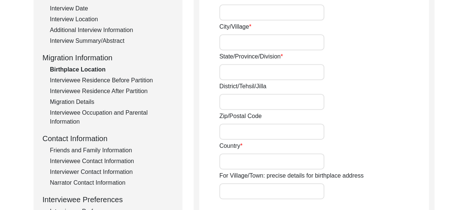
type input "Undivided [GEOGRAPHIC_DATA]"
type input "Bhauri Mohalla, [GEOGRAPHIC_DATA], Undivided [GEOGRAPHIC_DATA]"
type input "33.61500"
type input "73.05516"
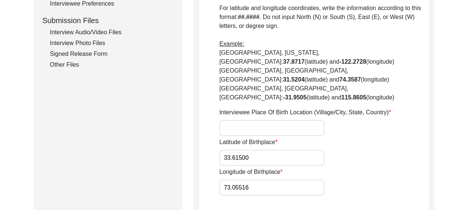
scroll to position [410, 0]
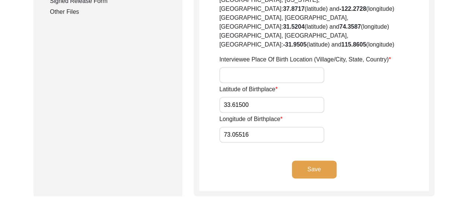
drag, startPoint x: 256, startPoint y: 82, endPoint x: 254, endPoint y: 74, distance: 8.0
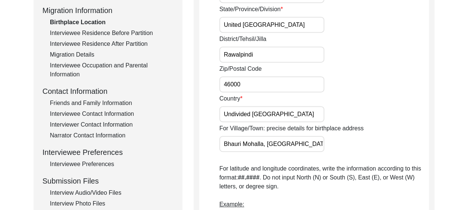
scroll to position [186, 0]
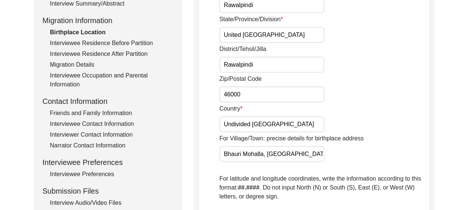
click at [145, 40] on div "Interviewee Residence Before Partition" at bounding box center [112, 43] width 124 height 9
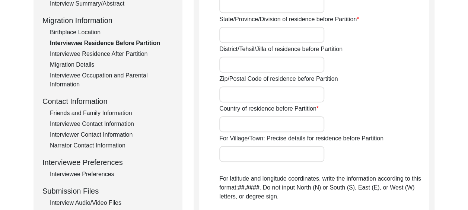
type input "Bhauri Mohalla"
type input "Rawalpindi"
type input "United [GEOGRAPHIC_DATA]"
type input "Rawalpindi"
type input "46000"
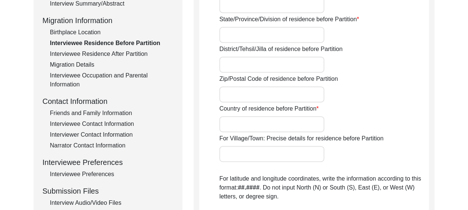
type input "Undivided [GEOGRAPHIC_DATA]"
type input "Bhauri Mohalla, [GEOGRAPHIC_DATA]"
type input "Rawalpindi"
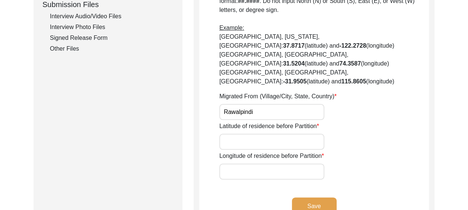
scroll to position [410, 0]
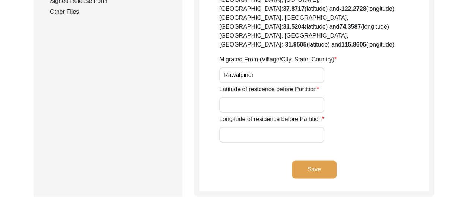
paste input "33.61500"
type input "33.61500"
click at [320, 161] on button "Save" at bounding box center [314, 170] width 45 height 18
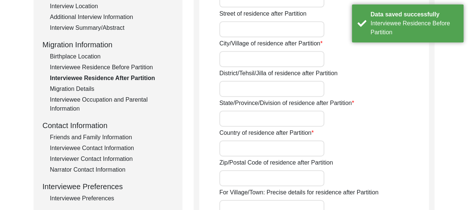
scroll to position [149, 0]
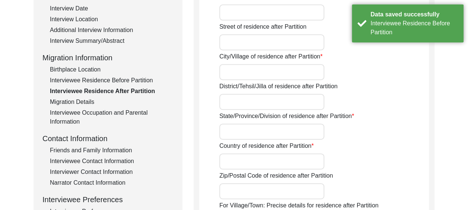
click at [132, 79] on div "Interviewee Residence Before Partition" at bounding box center [112, 80] width 124 height 9
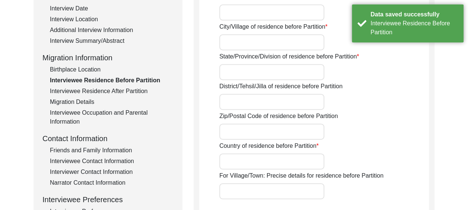
type input "Bhauri Mohalla"
type input "Rawalpindi"
type input "United [GEOGRAPHIC_DATA]"
type input "Rawalpindi"
type input "46000"
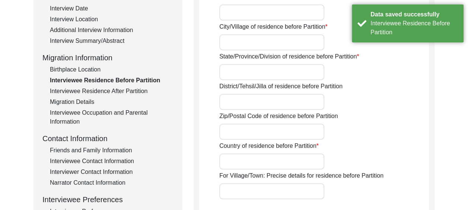
type input "Undivided [GEOGRAPHIC_DATA]"
type input "Bhauri Mohalla, [GEOGRAPHIC_DATA]"
type input "Rawalpindi"
type input "33.61500"
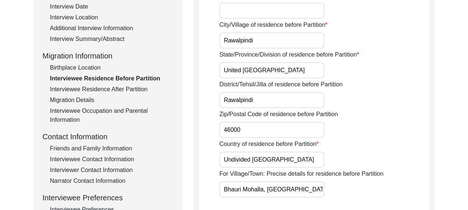
scroll to position [112, 0]
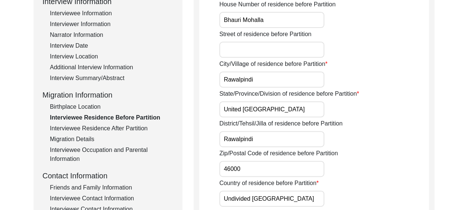
click at [91, 104] on div "Birthplace Location" at bounding box center [112, 106] width 124 height 9
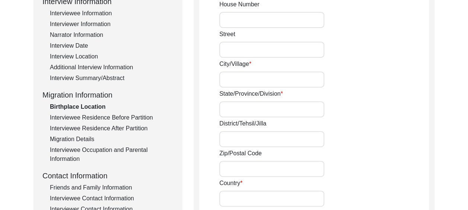
type input "Bhauri Mohalla"
type input "Rawalpindi"
type input "United [GEOGRAPHIC_DATA]"
type input "Rawalpindi"
type input "46000"
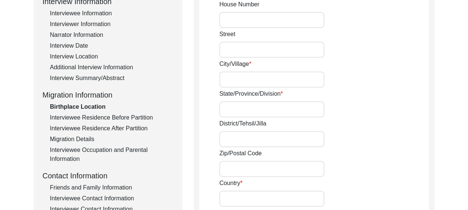
type input "Undivided [GEOGRAPHIC_DATA]"
type input "Bhauri Mohalla, [GEOGRAPHIC_DATA], Undivided [GEOGRAPHIC_DATA]"
type input "33.61500"
type input "73.05516"
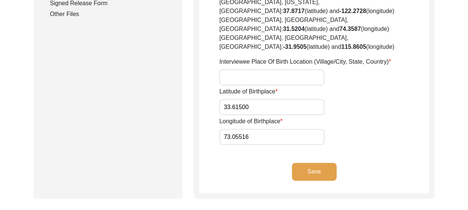
scroll to position [410, 0]
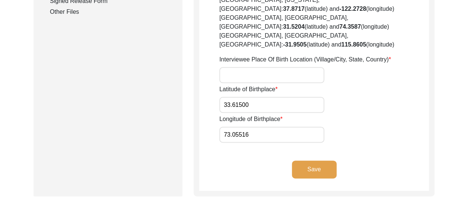
drag, startPoint x: 253, startPoint y: 107, endPoint x: 212, endPoint y: 109, distance: 41.0
click at [236, 67] on input "Interviewee Place Of Birth Location (Village/City, State, Country)" at bounding box center [271, 75] width 105 height 16
drag, startPoint x: 285, startPoint y: 47, endPoint x: 304, endPoint y: 50, distance: 19.7
click at [304, 67] on input "Rawalpindi, Undivided [GEOGRAPHIC_DATA]," at bounding box center [271, 75] width 105 height 16
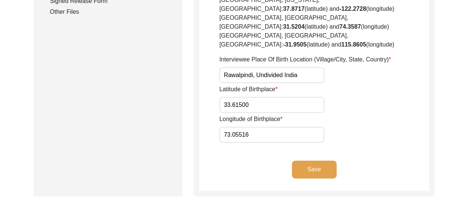
click at [256, 67] on input "Rawalpindi, Undivided India" at bounding box center [271, 75] width 105 height 16
type input "Rawalpindi, [GEOGRAPHIC_DATA], Undivided [GEOGRAPHIC_DATA]"
click at [314, 161] on button "Save" at bounding box center [314, 170] width 45 height 18
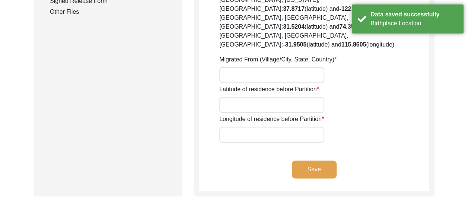
type input "Bhauri Mohalla"
type input "Rawalpindi"
type input "United [GEOGRAPHIC_DATA]"
type input "Rawalpindi"
type input "46000"
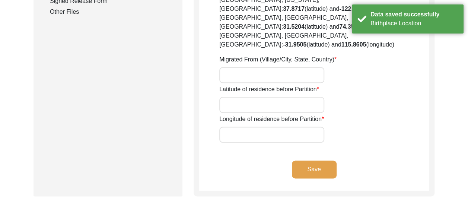
type input "Undivided [GEOGRAPHIC_DATA]"
type input "Bhauri Mohalla, [GEOGRAPHIC_DATA]"
type input "Rawalpindi"
type input "33.61500"
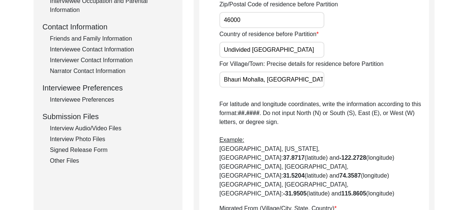
scroll to position [335, 0]
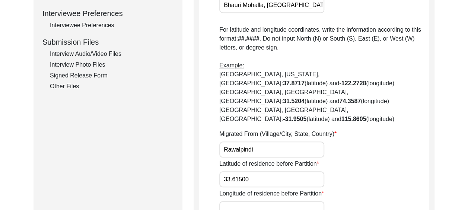
click at [263, 142] on input "Rawalpindi" at bounding box center [271, 150] width 105 height 16
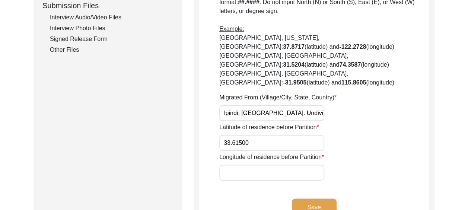
scroll to position [410, 0]
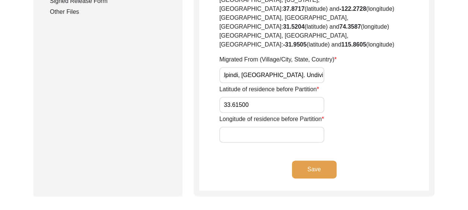
type input "Rawalpindi, [GEOGRAPHIC_DATA]. Undivided [GEOGRAPHIC_DATA]"
paste input "73.05516"
type input "73.05516"
click at [314, 161] on button "Save" at bounding box center [314, 170] width 45 height 18
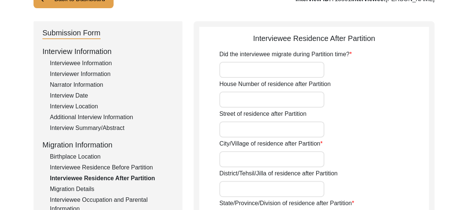
scroll to position [37, 0]
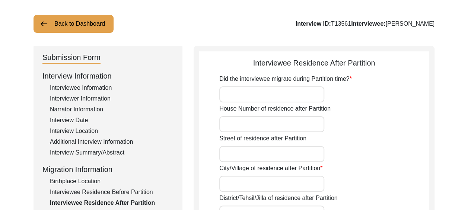
click at [239, 93] on input "Did the interviewee migrate during Partition time?" at bounding box center [271, 94] width 105 height 16
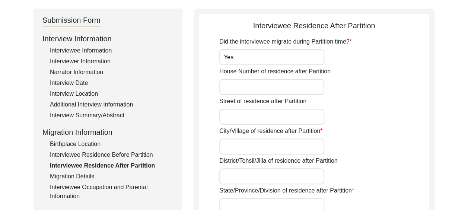
type input "Yes"
click at [236, 88] on input "House Number of residence after Partition" at bounding box center [271, 87] width 105 height 16
type input "AA 581"
click at [232, 115] on input "Street of residence after Partition" at bounding box center [271, 117] width 105 height 16
type input "Workshop Mohalla"
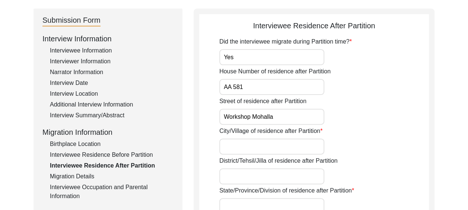
click at [239, 146] on input "City/Village of residence after Partition" at bounding box center [271, 147] width 105 height 16
click at [407, 87] on div "House Number of residence after Partition AA 581" at bounding box center [324, 81] width 210 height 28
drag, startPoint x: 257, startPoint y: 87, endPoint x: 210, endPoint y: 83, distance: 47.2
drag, startPoint x: 282, startPoint y: 117, endPoint x: 216, endPoint y: 116, distance: 66.7
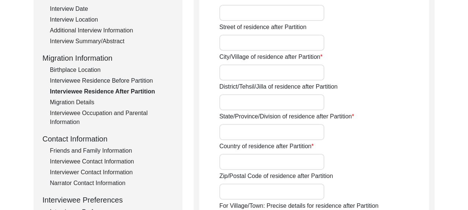
scroll to position [149, 0]
click at [141, 78] on div "Interviewee Residence Before Partition" at bounding box center [112, 80] width 124 height 9
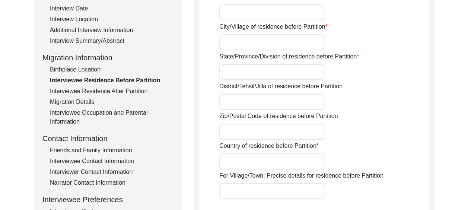
type input "Bhauri Mohalla"
type input "Rawalpindi"
type input "United [GEOGRAPHIC_DATA]"
type input "Rawalpindi"
type input "46000"
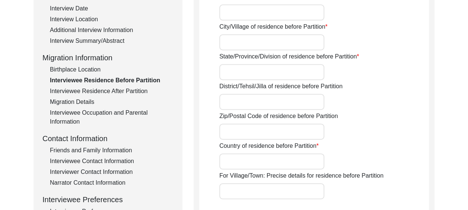
type input "Undivided [GEOGRAPHIC_DATA]"
type input "Bhauri Mohalla, [GEOGRAPHIC_DATA]"
type input "Rawalpindi, [GEOGRAPHIC_DATA]. Undivided [GEOGRAPHIC_DATA]"
type input "33.61500"
type input "73.05516"
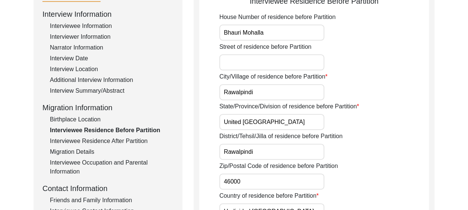
scroll to position [75, 0]
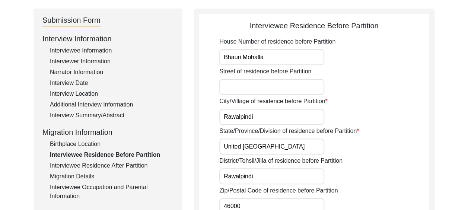
drag, startPoint x: 269, startPoint y: 56, endPoint x: 216, endPoint y: 60, distance: 53.1
type input "AA 581"
click at [244, 85] on input "Street of residence before Partition" at bounding box center [271, 87] width 105 height 16
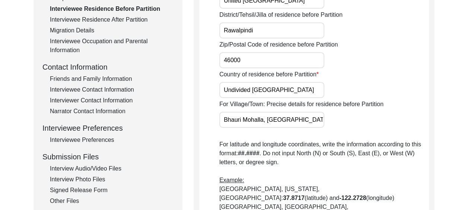
scroll to position [224, 0]
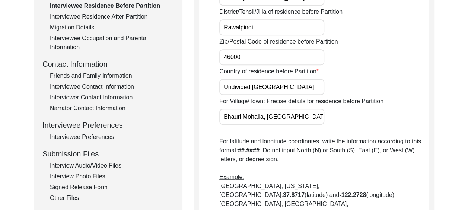
type input "Workshop Mohalla"
click at [303, 117] on input "Bhauri Mohalla, [GEOGRAPHIC_DATA]" at bounding box center [271, 117] width 105 height 16
drag, startPoint x: 263, startPoint y: 119, endPoint x: 217, endPoint y: 116, distance: 46.3
click at [217, 116] on app-residence-before-partition "Interviewee Residence Before Partition House Number of residence before Partiti…" at bounding box center [314, 124] width 230 height 506
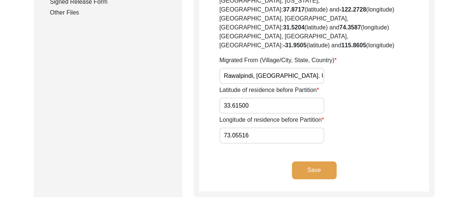
scroll to position [410, 0]
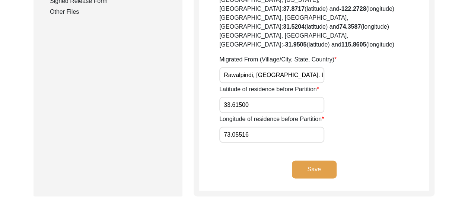
type input "Rawalpindi"
click at [311, 161] on button "Save" at bounding box center [314, 170] width 45 height 18
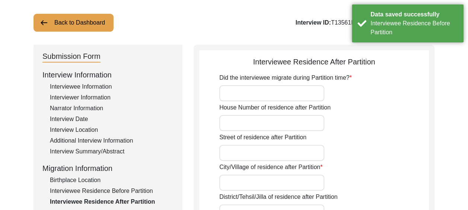
scroll to position [37, 0]
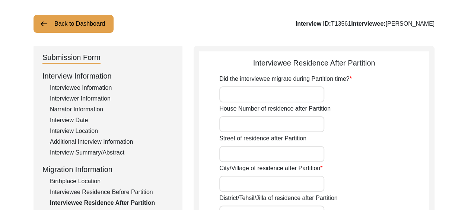
click at [254, 94] on input "Did the interviewee migrate during Partition time?" at bounding box center [271, 94] width 105 height 16
type input "Yes"
click at [234, 124] on input "House Number of residence after Partition" at bounding box center [271, 124] width 105 height 16
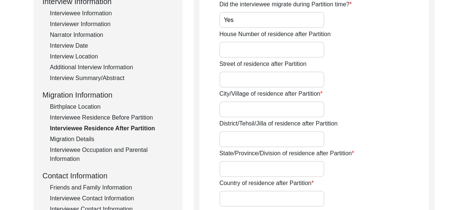
scroll to position [149, 0]
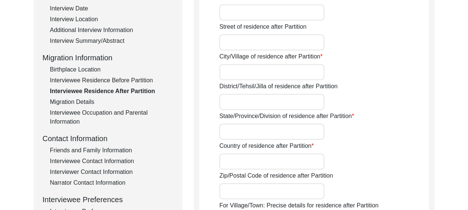
click at [140, 79] on div "Interviewee Residence Before Partition" at bounding box center [112, 80] width 124 height 9
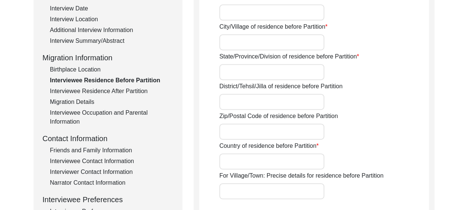
type input "AA 581"
type input "Workshop Mohalla"
type input "Rawalpindi"
type input "United [GEOGRAPHIC_DATA]"
type input "Rawalpindi"
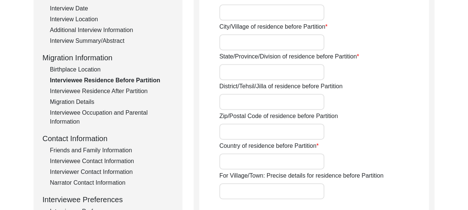
type input "46000"
type input "Undivided [GEOGRAPHIC_DATA]"
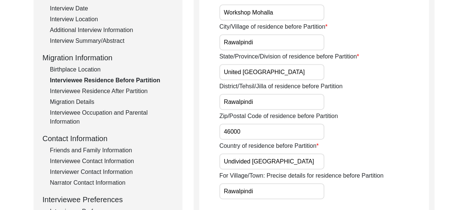
scroll to position [75, 0]
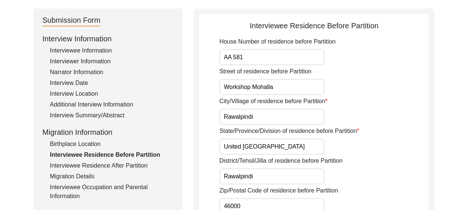
click at [284, 85] on input "Workshop Mohalla" at bounding box center [271, 87] width 105 height 16
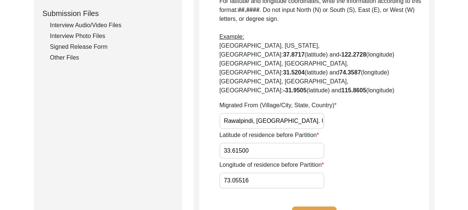
scroll to position [447, 0]
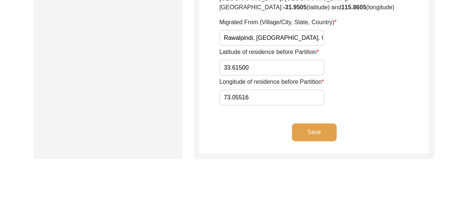
click at [308, 123] on button "Save" at bounding box center [314, 132] width 45 height 18
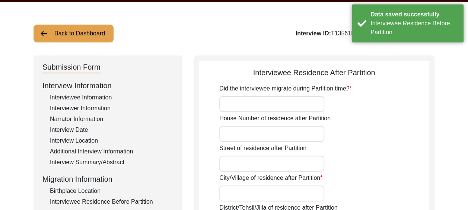
scroll to position [0, 0]
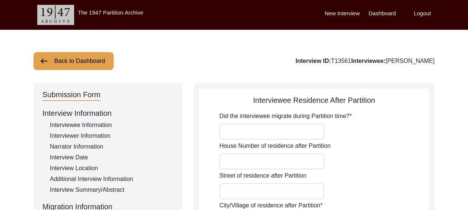
click at [270, 132] on input "Did the interviewee migrate during Partition time?" at bounding box center [271, 132] width 105 height 16
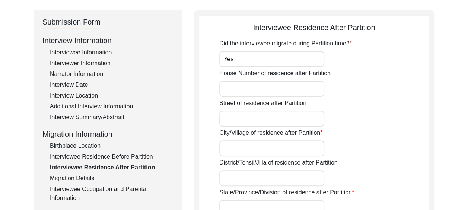
scroll to position [75, 0]
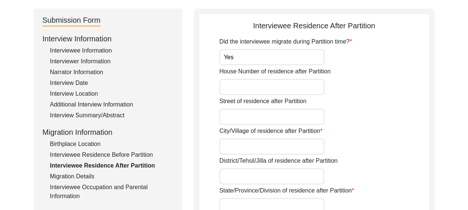
click at [265, 86] on input "House Number of residence after Partition" at bounding box center [271, 87] width 105 height 16
click at [231, 147] on input "City/Village of residence after Partition" at bounding box center [271, 147] width 105 height 16
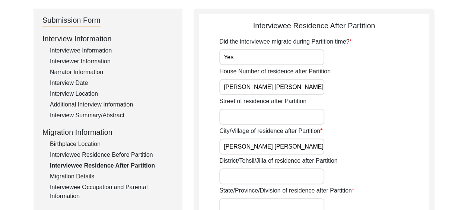
click at [229, 176] on input "District/Tehsil/Jilla of residence after Partition" at bounding box center [271, 176] width 105 height 16
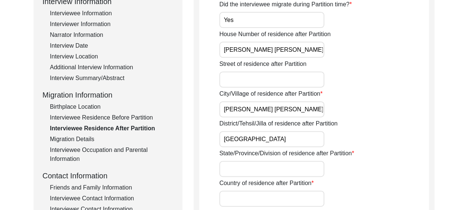
click at [232, 201] on input "Country of residence after Partition" at bounding box center [271, 199] width 105 height 16
click at [228, 167] on input "State/Province/Division of residence after Partition" at bounding box center [271, 169] width 105 height 16
click at [396, 128] on div "District/Tehsil/Jilla of residence after Partition [GEOGRAPHIC_DATA]" at bounding box center [324, 133] width 210 height 28
drag, startPoint x: 272, startPoint y: 109, endPoint x: 202, endPoint y: 109, distance: 70.0
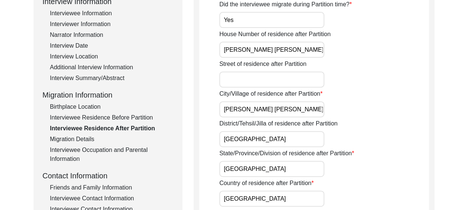
drag, startPoint x: 256, startPoint y: 141, endPoint x: 219, endPoint y: 137, distance: 37.8
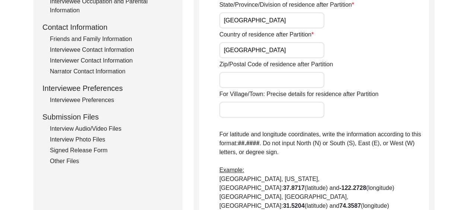
scroll to position [261, 0]
click at [246, 77] on input "Zip/Postal Code of residence after Partition" at bounding box center [271, 80] width 105 height 16
click at [240, 114] on input "For Village/Town: Precise details for residence after Partition" at bounding box center [271, 109] width 105 height 16
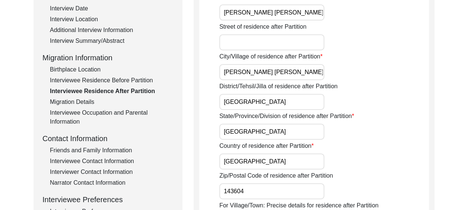
scroll to position [75, 0]
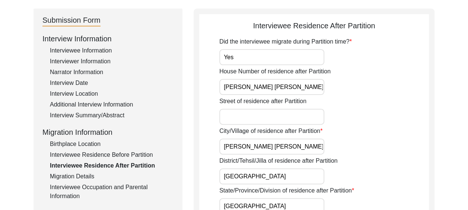
click at [273, 86] on input "[PERSON_NAME] [PERSON_NAME]" at bounding box center [271, 87] width 105 height 16
click at [225, 88] on input "[PERSON_NAME] [PERSON_NAME]" at bounding box center [271, 87] width 105 height 16
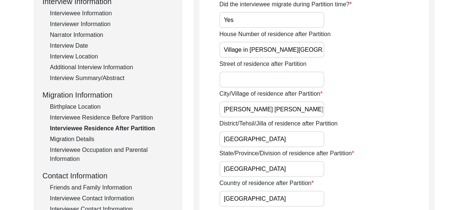
drag, startPoint x: 242, startPoint y: 108, endPoint x: 239, endPoint y: 111, distance: 4.0
click at [239, 111] on input "[PERSON_NAME] [PERSON_NAME]" at bounding box center [271, 109] width 105 height 16
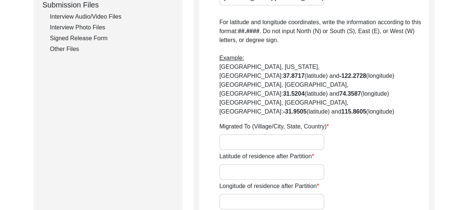
scroll to position [410, 0]
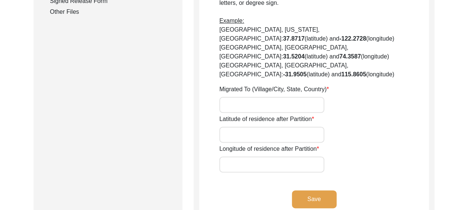
click at [239, 97] on input "Migrated To (Village/City, State, Country)" at bounding box center [271, 105] width 105 height 16
click at [233, 127] on input "Latitude of residence after Partition" at bounding box center [271, 135] width 105 height 16
click at [242, 156] on input "Longitude of residence after Partition" at bounding box center [271, 164] width 105 height 16
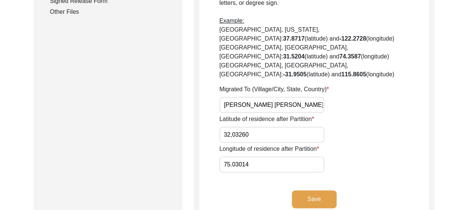
click at [305, 190] on button "Save" at bounding box center [314, 199] width 45 height 18
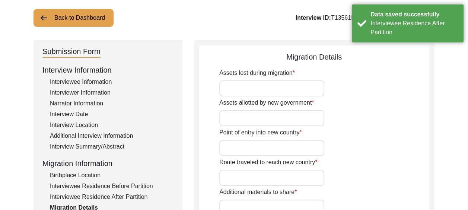
scroll to position [31, 0]
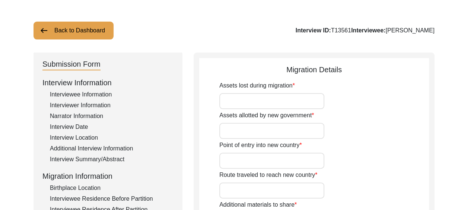
click at [248, 102] on input "Assets lost during migration" at bounding box center [271, 101] width 105 height 16
click at [244, 132] on input "Assets allotted by new government" at bounding box center [271, 131] width 105 height 16
click at [226, 161] on input "Point of entry into new country" at bounding box center [271, 161] width 105 height 16
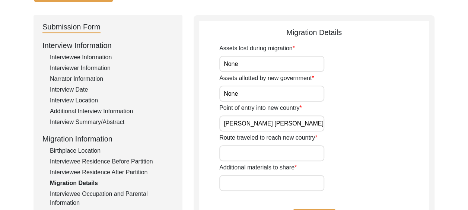
scroll to position [105, 0]
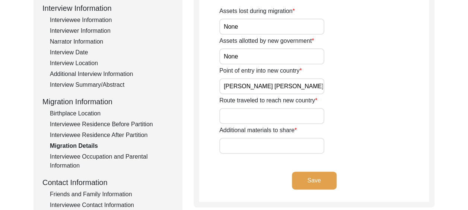
click at [233, 114] on input "Route traveled to reach new country" at bounding box center [271, 116] width 105 height 16
click at [232, 145] on input "Additional materials to share" at bounding box center [271, 146] width 105 height 16
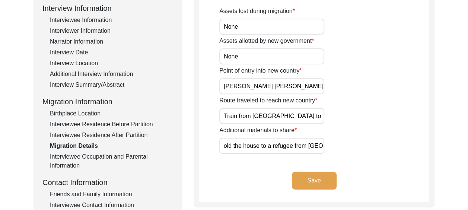
scroll to position [0, 7]
click at [269, 148] on input "Sold the house to a refugee from [GEOGRAPHIC_DATA]" at bounding box center [271, 146] width 105 height 16
click at [309, 145] on input "Sold the house to a [DEMOGRAPHIC_DATA] refugee from [GEOGRAPHIC_DATA]" at bounding box center [271, 146] width 105 height 16
click at [317, 181] on button "Save" at bounding box center [314, 181] width 45 height 18
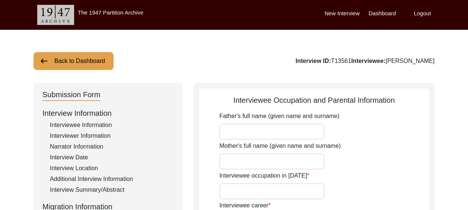
click at [270, 129] on input "Father's full name (given name and surname)" at bounding box center [271, 132] width 105 height 16
click at [250, 161] on input "Mother's full name (given name and surname)" at bounding box center [271, 161] width 105 height 16
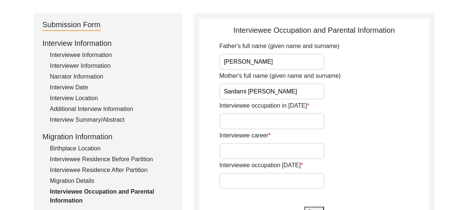
scroll to position [75, 0]
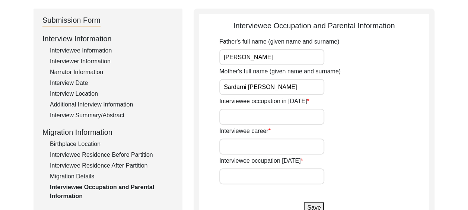
click at [240, 116] on input "Interviewee occupation in [DATE]" at bounding box center [271, 117] width 105 height 16
click at [231, 147] on input "Interviewee career" at bounding box center [271, 147] width 105 height 16
drag, startPoint x: 224, startPoint y: 146, endPoint x: 324, endPoint y: 151, distance: 100.7
click at [324, 151] on div "Interviewee career Retired Assistant [PERSON_NAME] Engineer" at bounding box center [324, 141] width 210 height 28
click at [235, 176] on input "Interviewee occupation [DATE]" at bounding box center [271, 176] width 105 height 16
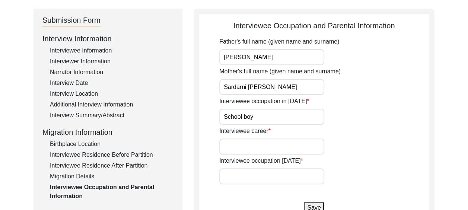
paste input "Retired Assistant [PERSON_NAME] Engineer"
click at [237, 144] on input "Interviewee career" at bounding box center [271, 147] width 105 height 16
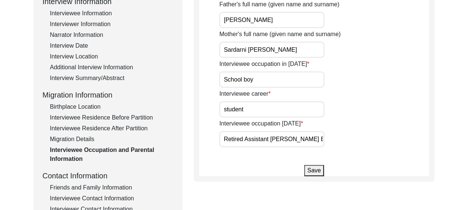
click at [313, 168] on button "Save" at bounding box center [313, 170] width 19 height 11
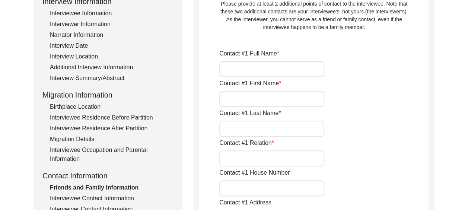
click at [234, 68] on input "Contact #1 Full Name" at bounding box center [271, 69] width 105 height 16
click at [234, 67] on input "Contact #1 Full Name" at bounding box center [271, 69] width 105 height 16
click at [231, 103] on input "Contact #1 First Name" at bounding box center [271, 99] width 105 height 16
click at [236, 127] on input "Contact #1 Last Name" at bounding box center [271, 129] width 105 height 16
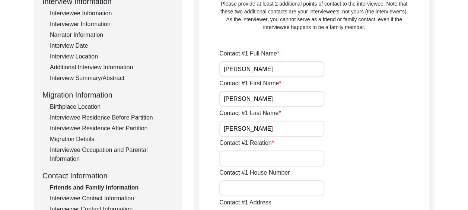
click at [241, 159] on input "Contact #1 Relation" at bounding box center [271, 159] width 105 height 16
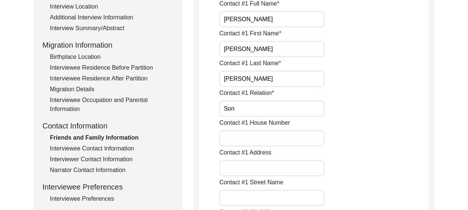
scroll to position [186, 0]
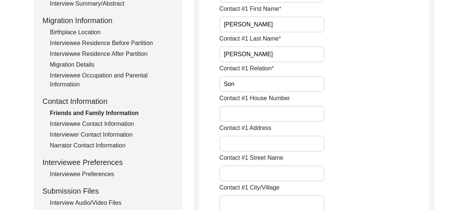
click at [232, 115] on input "Contact #1 House Number" at bounding box center [271, 114] width 105 height 16
drag, startPoint x: 239, startPoint y: 114, endPoint x: 301, endPoint y: 118, distance: 62.0
click at [301, 118] on input "[STREET_ADDRESS]" at bounding box center [271, 114] width 105 height 16
click at [232, 142] on input "Contact #1 Address" at bounding box center [271, 144] width 105 height 16
paste input "[GEOGRAPHIC_DATA]"
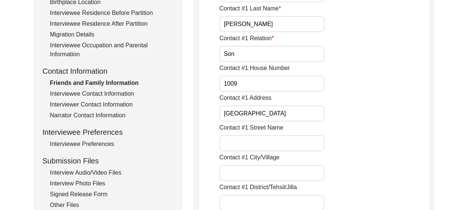
scroll to position [224, 0]
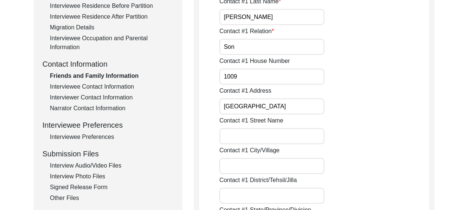
click at [240, 136] on input "Contact #1 Street Name" at bounding box center [271, 136] width 105 height 16
click at [234, 164] on input "Contact #1 City/Village" at bounding box center [271, 166] width 105 height 16
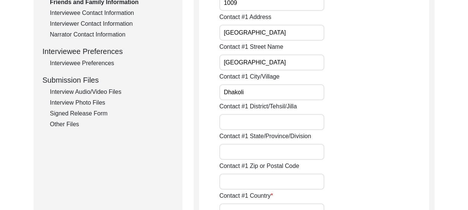
scroll to position [298, 0]
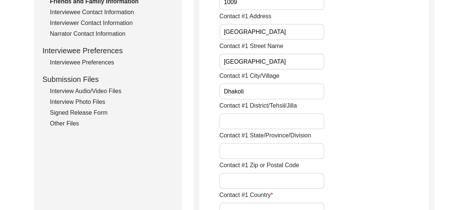
click at [242, 121] on input "Contact #1 District/Tehsil/Jilla" at bounding box center [271, 121] width 105 height 16
click at [228, 150] on input "Contact #1 State/Province/Division" at bounding box center [271, 151] width 105 height 16
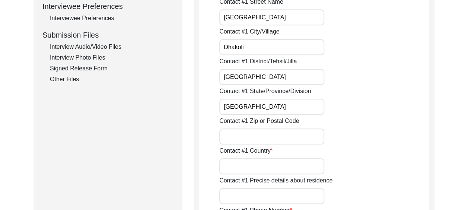
scroll to position [373, 0]
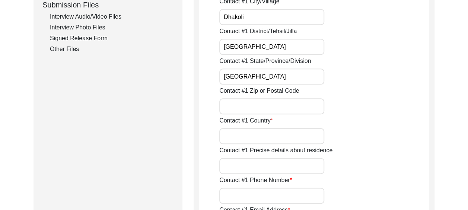
click at [240, 105] on input "Contact #1 Zip or Postal Code" at bounding box center [271, 106] width 105 height 16
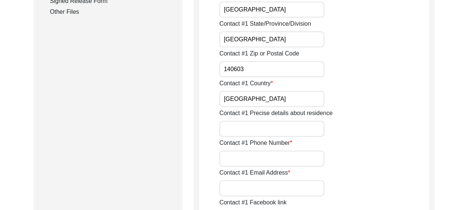
scroll to position [447, 0]
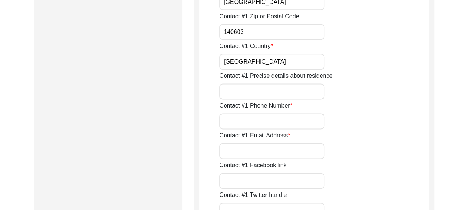
click at [247, 122] on input "Contact #1 Phone Number" at bounding box center [271, 121] width 105 height 16
click at [242, 150] on input "Contact #1 Email Address" at bounding box center [271, 151] width 105 height 16
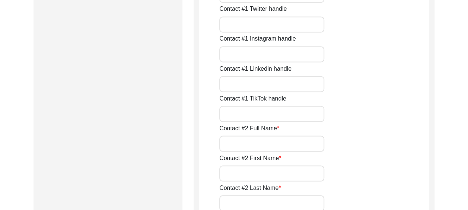
scroll to position [671, 0]
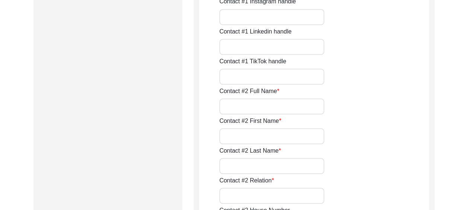
click at [238, 105] on input "Contact #2 Full Name" at bounding box center [271, 106] width 105 height 16
click at [230, 136] on input "Contact #2 First Name" at bounding box center [271, 136] width 105 height 16
drag, startPoint x: 232, startPoint y: 135, endPoint x: 229, endPoint y: 141, distance: 6.8
click at [229, 141] on input "Somit" at bounding box center [271, 136] width 105 height 16
click at [259, 136] on input "Sumit" at bounding box center [271, 136] width 105 height 16
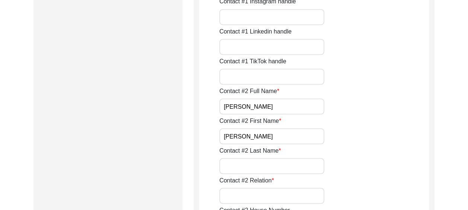
click at [245, 165] on input "Contact #2 Last Name" at bounding box center [271, 166] width 105 height 16
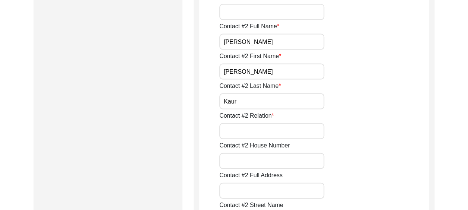
scroll to position [745, 0]
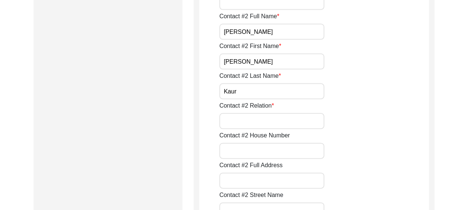
click at [243, 123] on input "Contact #2 Relation" at bounding box center [271, 121] width 105 height 16
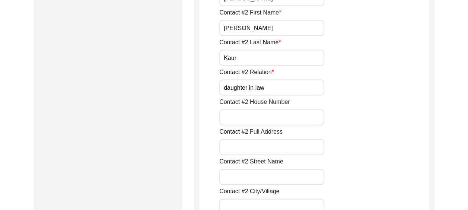
scroll to position [782, 0]
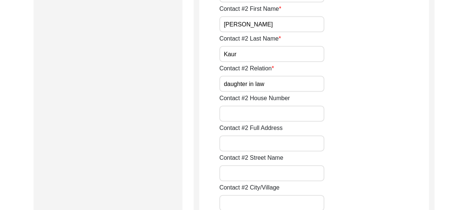
click at [238, 116] on input "Contact #2 House Number" at bounding box center [271, 114] width 105 height 16
click at [235, 145] on input "Contact #2 Full Address" at bounding box center [271, 144] width 105 height 16
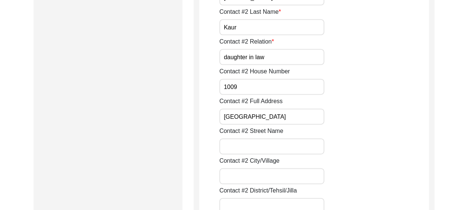
scroll to position [820, 0]
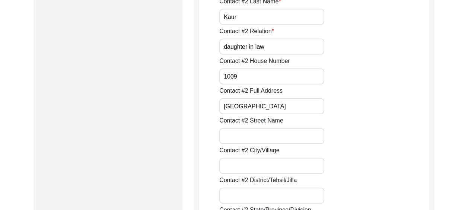
click at [234, 139] on input "Contact #2 Street Name" at bounding box center [271, 136] width 105 height 16
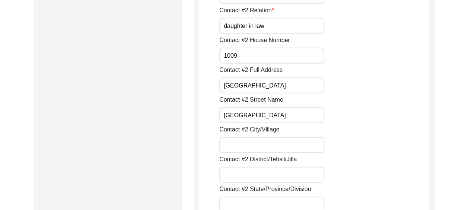
scroll to position [894, 0]
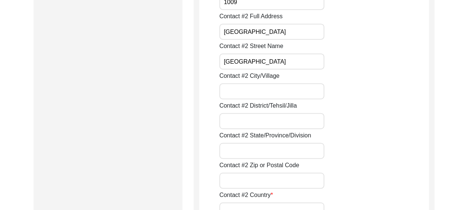
click at [244, 91] on input "Contact #2 City/Village" at bounding box center [271, 91] width 105 height 16
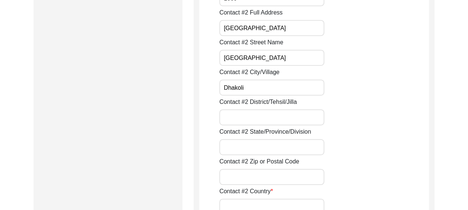
scroll to position [931, 0]
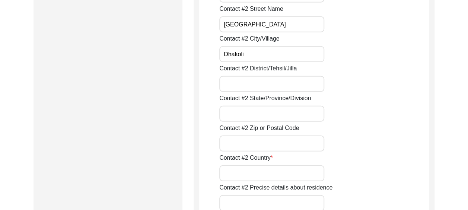
click at [260, 83] on input "Contact #2 District/Tehsil/Jilla" at bounding box center [271, 84] width 105 height 16
click at [256, 116] on input "Contact #2 State/Province/Division" at bounding box center [271, 114] width 105 height 16
click at [363, 96] on div "Contact #2 State/Province/Division [GEOGRAPHIC_DATA]" at bounding box center [324, 108] width 210 height 28
click at [235, 142] on input "Contact #2 Zip or Postal Code" at bounding box center [271, 144] width 105 height 16
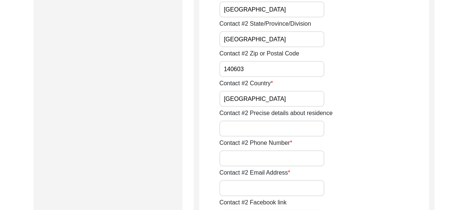
scroll to position [1043, 0]
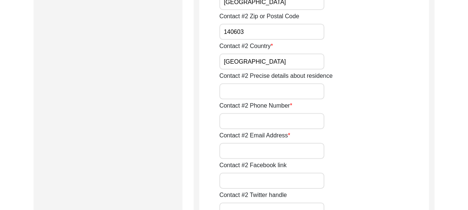
click at [237, 120] on input "Contact #2 Phone Number" at bounding box center [271, 121] width 105 height 16
click at [227, 92] on input "Contact #2 Precise details about residence" at bounding box center [271, 91] width 105 height 16
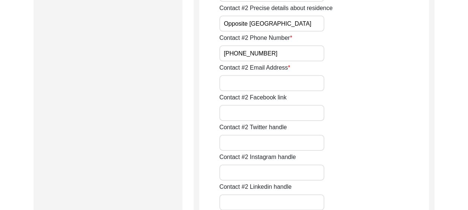
scroll to position [1118, 0]
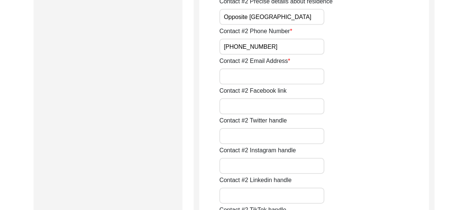
click at [231, 75] on input "Contact #2 Email Address" at bounding box center [271, 77] width 105 height 16
drag, startPoint x: 224, startPoint y: 16, endPoint x: 339, endPoint y: 23, distance: 115.0
click at [339, 23] on div "Contact #2 Precise details about residence Opposite [GEOGRAPHIC_DATA]" at bounding box center [324, 11] width 210 height 28
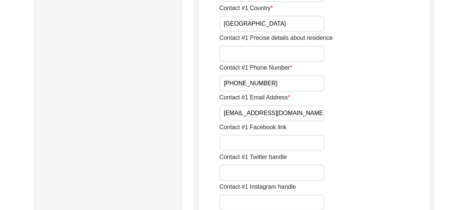
scroll to position [484, 0]
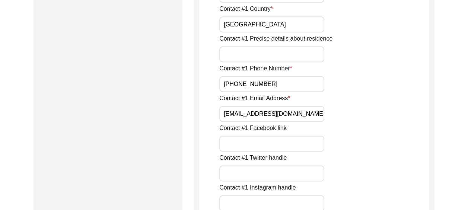
paste input "Opposite [GEOGRAPHIC_DATA]"
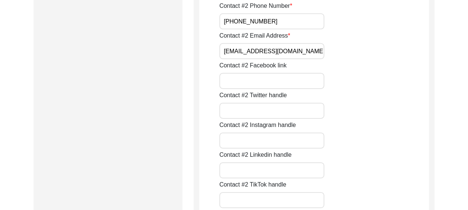
scroll to position [1155, 0]
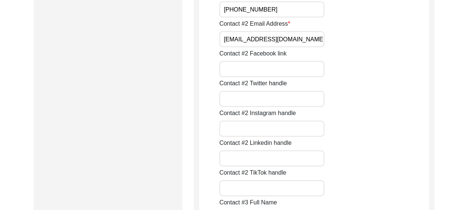
paste input "[URL][DOMAIN_NAME][PERSON_NAME]"
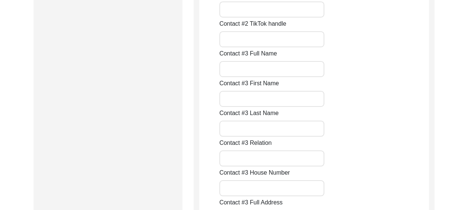
scroll to position [0, 0]
click at [238, 71] on input "Contact #3 Full Name" at bounding box center [271, 69] width 105 height 16
click at [250, 101] on input "Contact #3 First Name" at bounding box center [271, 99] width 105 height 16
click at [260, 130] on input "Contact #3 Last Name" at bounding box center [271, 129] width 105 height 16
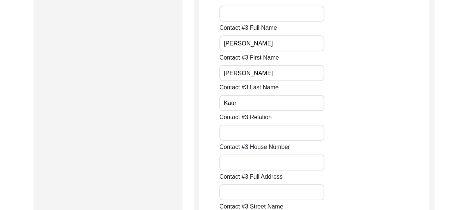
scroll to position [1341, 0]
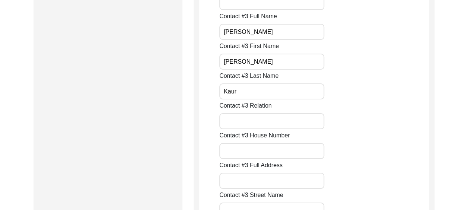
click at [241, 120] on input "Contact #3 Relation" at bounding box center [271, 121] width 105 height 16
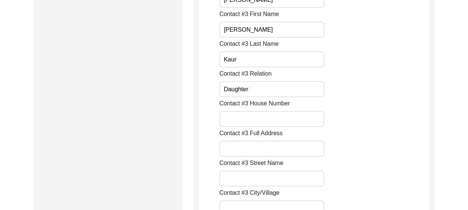
scroll to position [1378, 0]
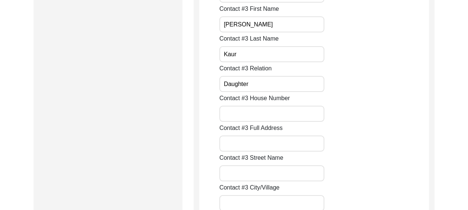
click at [240, 117] on input "Contact #3 House Number" at bounding box center [271, 114] width 105 height 16
click at [268, 145] on input "Contact #3 Full Address" at bounding box center [271, 144] width 105 height 16
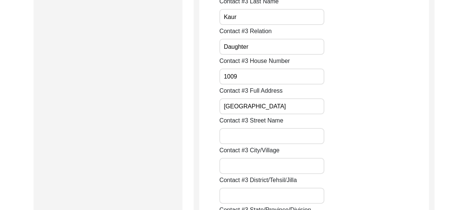
click at [239, 137] on input "Contact #3 Street Name" at bounding box center [271, 136] width 105 height 16
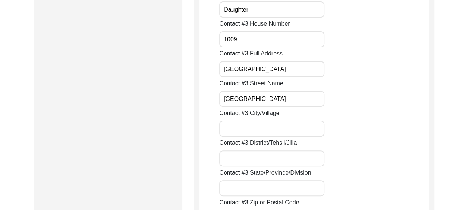
click at [229, 130] on input "Contact #3 City/Village" at bounding box center [271, 129] width 105 height 16
click at [226, 157] on input "Contact #3 District/Tehsil/Jilla" at bounding box center [271, 159] width 105 height 16
click at [231, 186] on input "Contact #3 State/Province/Division" at bounding box center [271, 188] width 105 height 16
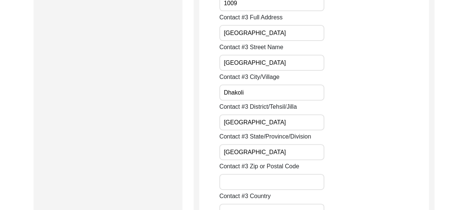
scroll to position [1602, 0]
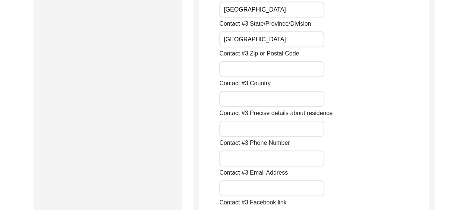
click at [260, 72] on input "Contact #3 Zip or Postal Code" at bounding box center [271, 69] width 105 height 16
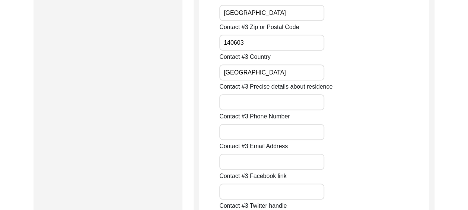
scroll to position [1639, 0]
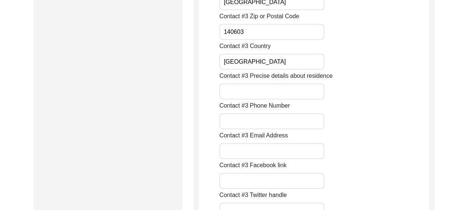
click at [248, 92] on input "Contact #3 Precise details about residence" at bounding box center [271, 91] width 105 height 16
click at [259, 122] on input "Contact #3 Phone Number" at bounding box center [271, 121] width 105 height 16
click at [422, 134] on div "Contact #3 Email Address" at bounding box center [324, 145] width 210 height 28
click at [257, 121] on input "Contact #3 Phone Number" at bounding box center [271, 121] width 105 height 16
click at [246, 151] on input "Contact #3 Email Address" at bounding box center [271, 151] width 105 height 16
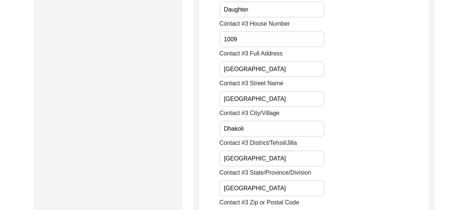
scroll to position [1378, 0]
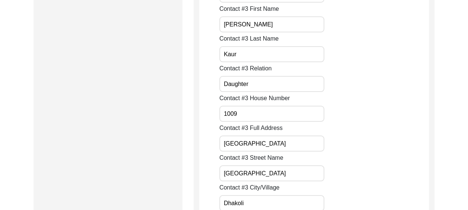
drag, startPoint x: 245, startPoint y: 24, endPoint x: 234, endPoint y: 26, distance: 11.3
click at [234, 26] on input "[PERSON_NAME]" at bounding box center [271, 24] width 105 height 16
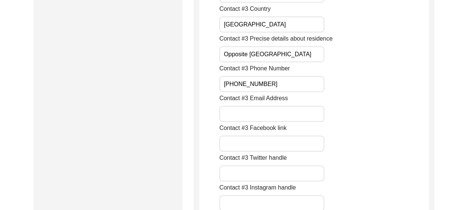
scroll to position [1714, 0]
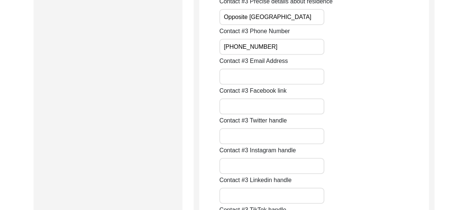
click at [234, 75] on input "Contact #3 Email Address" at bounding box center [271, 77] width 105 height 16
paste input "[URL][DOMAIN_NAME][PERSON_NAME][PERSON_NAME]"
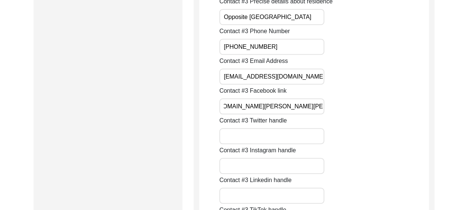
scroll to position [0, 0]
click at [354, 93] on div "Contact #3 Facebook link [URL][DOMAIN_NAME][PERSON_NAME][PERSON_NAME]" at bounding box center [324, 100] width 210 height 28
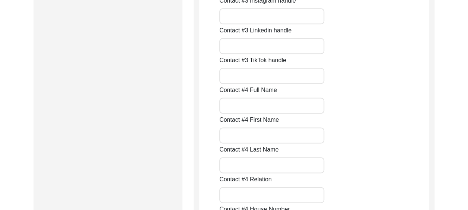
scroll to position [1863, 0]
click at [242, 107] on input "Contact #4 Full Name" at bounding box center [271, 106] width 105 height 16
click at [241, 131] on input "Contact #4 First Name" at bounding box center [271, 136] width 105 height 16
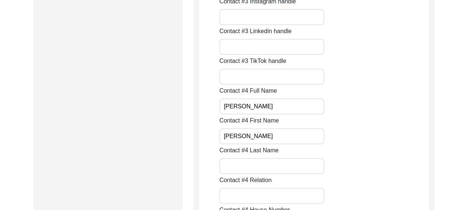
click at [257, 170] on input "Contact #4 Last Name" at bounding box center [271, 166] width 105 height 16
click at [260, 196] on input "Contact #4 Relation" at bounding box center [271, 196] width 105 height 16
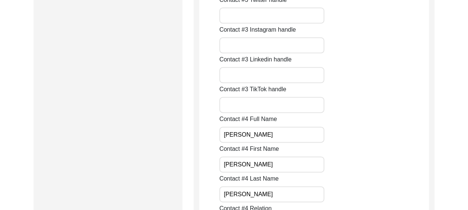
scroll to position [1825, 0]
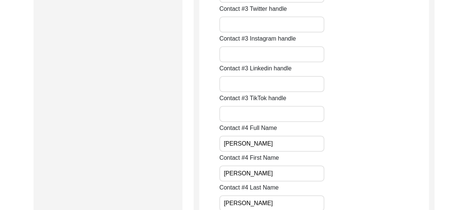
click at [224, 145] on input "[PERSON_NAME]" at bounding box center [271, 144] width 105 height 16
click at [290, 143] on input "Colonel [PERSON_NAME]" at bounding box center [271, 144] width 105 height 16
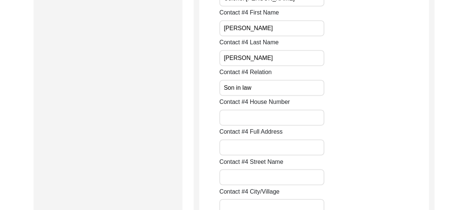
scroll to position [1974, 0]
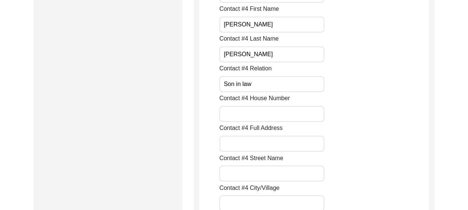
click at [248, 113] on input "Contact #4 House Number" at bounding box center [271, 114] width 105 height 16
click at [231, 142] on input "Contact #4 Full Address" at bounding box center [271, 144] width 105 height 16
click at [280, 144] on input "[GEOGRAPHIC_DATA] [STREET_ADDRESS][GEOGRAPHIC_DATA]" at bounding box center [271, 144] width 105 height 16
click at [265, 172] on input "Contact #4 Street Name" at bounding box center [271, 173] width 105 height 16
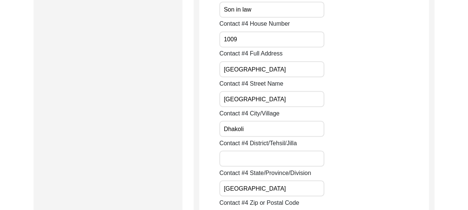
scroll to position [2086, 0]
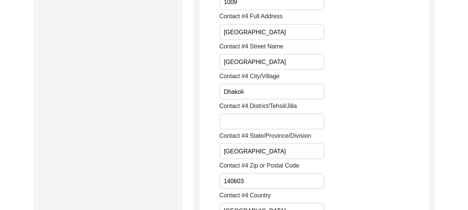
click at [252, 121] on input "Contact #4 District/Tehsil/Jilla" at bounding box center [271, 121] width 105 height 16
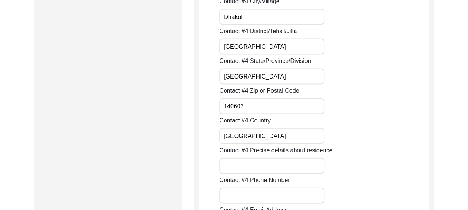
scroll to position [2198, 0]
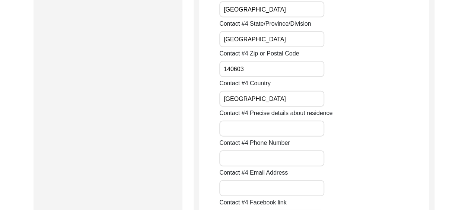
click at [252, 128] on input "Contact #4 Precise details about residence" at bounding box center [271, 129] width 105 height 16
drag, startPoint x: 282, startPoint y: 129, endPoint x: 212, endPoint y: 131, distance: 69.7
click at [229, 156] on input "Contact #4 Phone Number" at bounding box center [271, 159] width 105 height 16
paste input "[PHONE_NUMBER]"
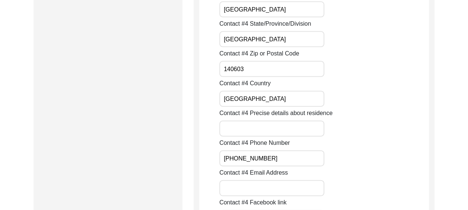
click at [238, 126] on input "Contact #4 Precise details about residence" at bounding box center [271, 129] width 105 height 16
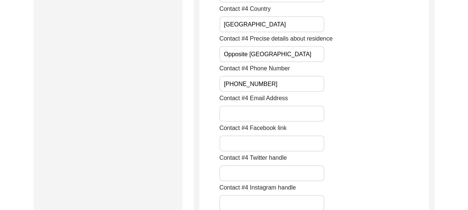
click at [243, 112] on input "Contact #4 Email Address" at bounding box center [271, 114] width 105 height 16
click at [359, 121] on div "Contact #4 Email Address [EMAIL_ADDRESS][DOMAIN_NAME]" at bounding box center [324, 108] width 210 height 28
paste input "[URL][DOMAIN_NAME]"
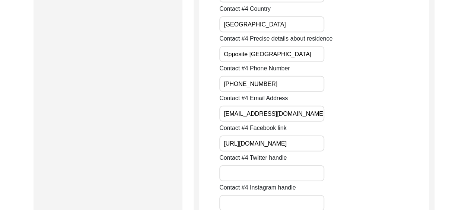
scroll to position [0, 0]
click at [362, 130] on div "Contact #4 Facebook link [URL][DOMAIN_NAME]" at bounding box center [324, 138] width 210 height 28
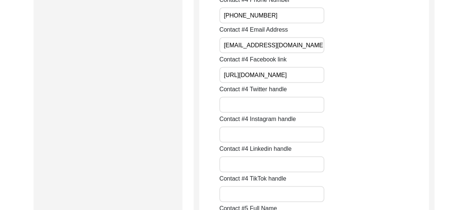
scroll to position [2347, 0]
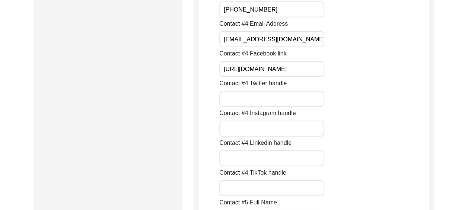
click at [232, 157] on input "Contact #4 Linkedin handle" at bounding box center [271, 159] width 105 height 16
paste input "[URL][DOMAIN_NAME][PERSON_NAME]"
click at [358, 158] on div "Contact #4 Linkedin handle [URL][DOMAIN_NAME][PERSON_NAME]" at bounding box center [324, 153] width 210 height 28
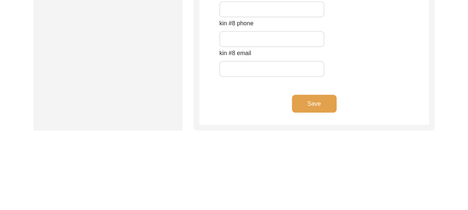
scroll to position [3409, 0]
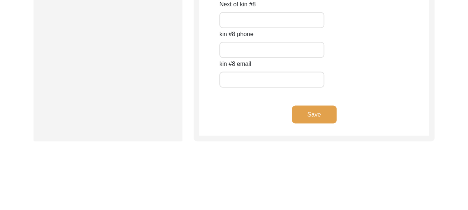
click at [310, 115] on button "Save" at bounding box center [314, 114] width 45 height 18
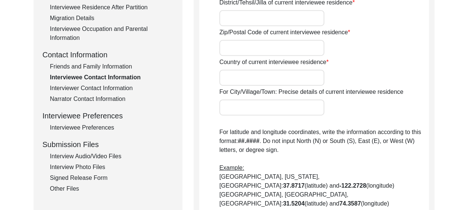
scroll to position [261, 0]
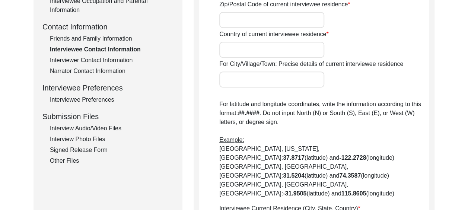
click at [116, 129] on div "Interview Audio/Video Files" at bounding box center [112, 128] width 124 height 9
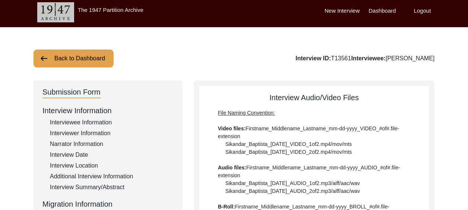
scroll to position [0, 0]
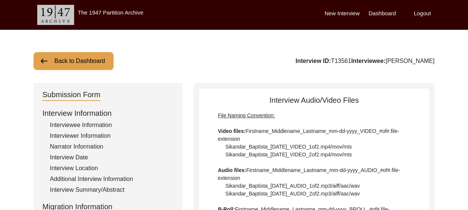
click at [77, 54] on button "Back to Dashboard" at bounding box center [74, 61] width 80 height 18
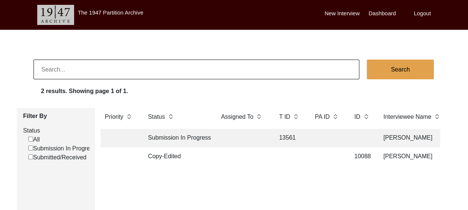
click at [279, 135] on td "13561" at bounding box center [290, 138] width 30 height 19
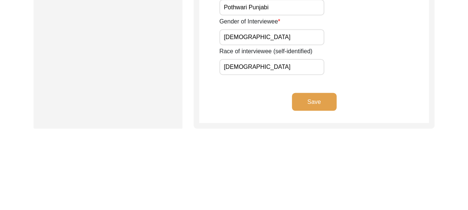
scroll to position [633, 0]
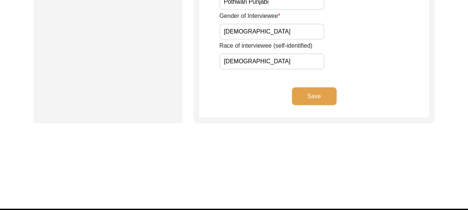
click at [323, 99] on button "Save" at bounding box center [314, 96] width 45 height 18
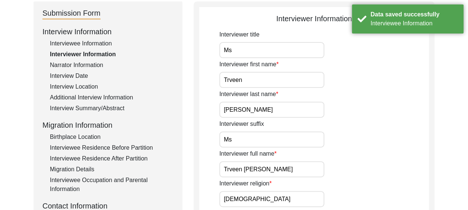
scroll to position [0, 0]
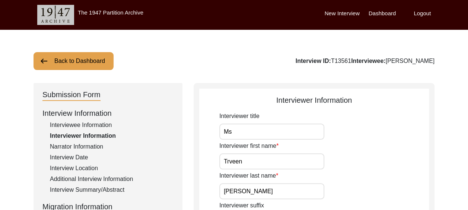
click at [424, 11] on label "Logout" at bounding box center [422, 13] width 17 height 9
